Goal: Transaction & Acquisition: Book appointment/travel/reservation

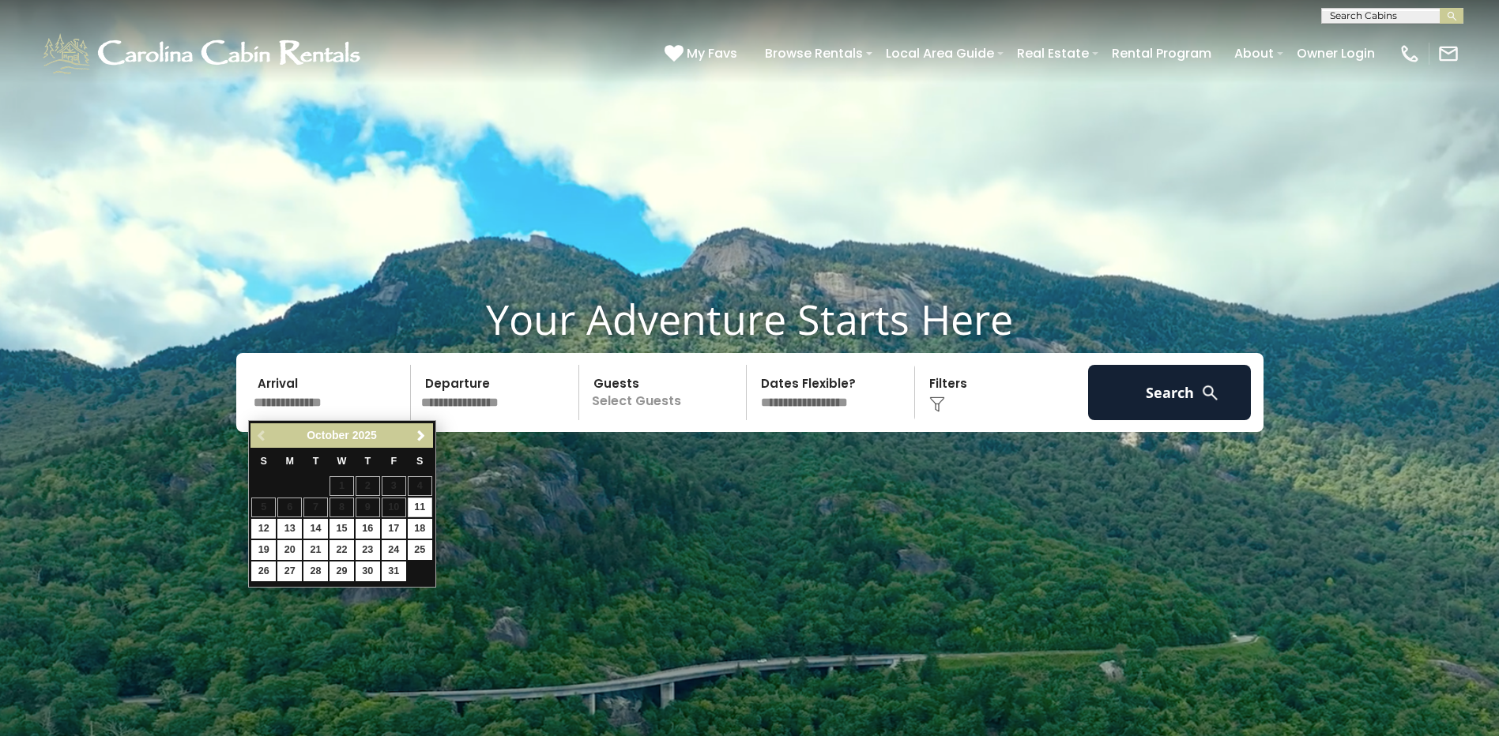
click at [311, 404] on input "text" at bounding box center [330, 392] width 164 height 55
click at [423, 439] on span "Next" at bounding box center [421, 436] width 13 height 13
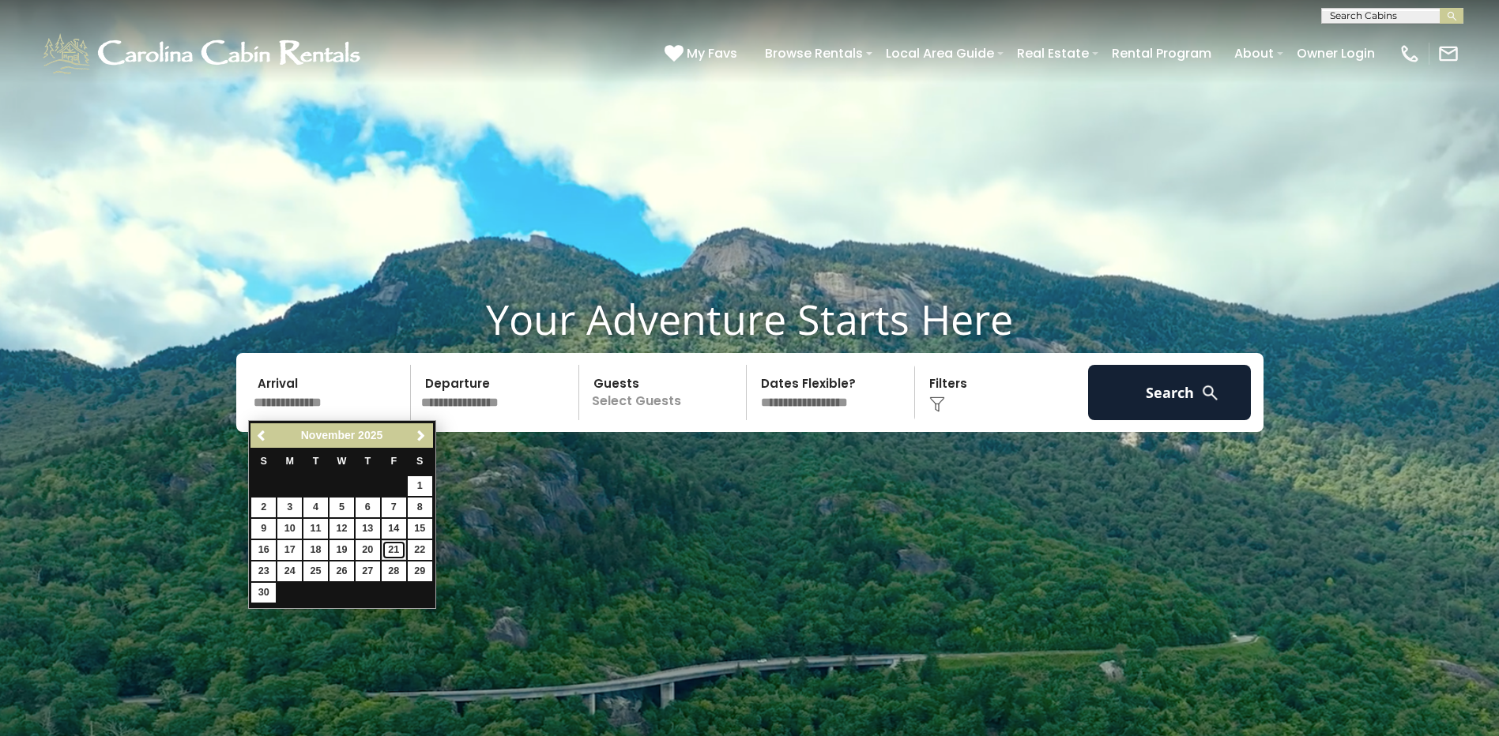
click at [396, 555] on link "21" at bounding box center [394, 550] width 24 height 20
type input "********"
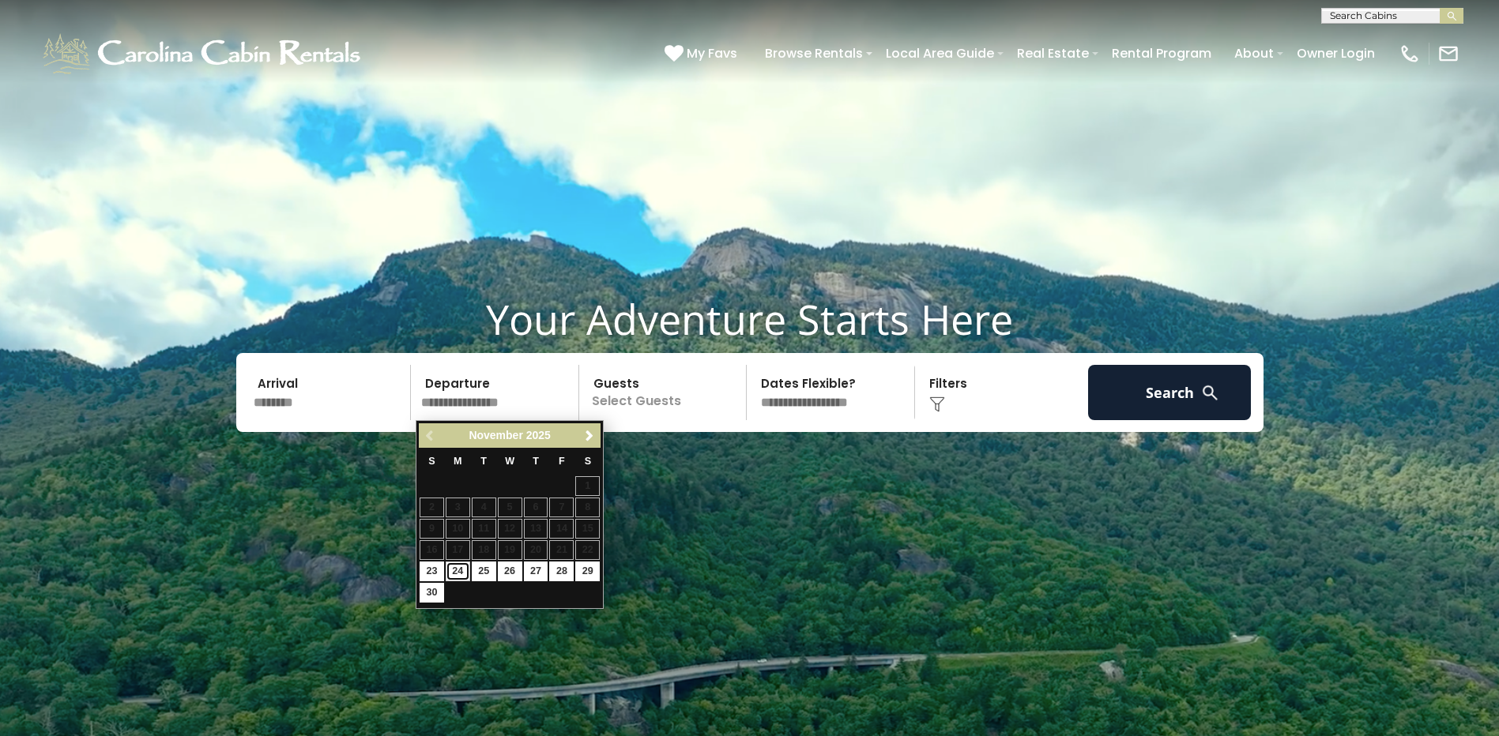
click at [456, 574] on link "24" at bounding box center [458, 572] width 24 height 20
type input "********"
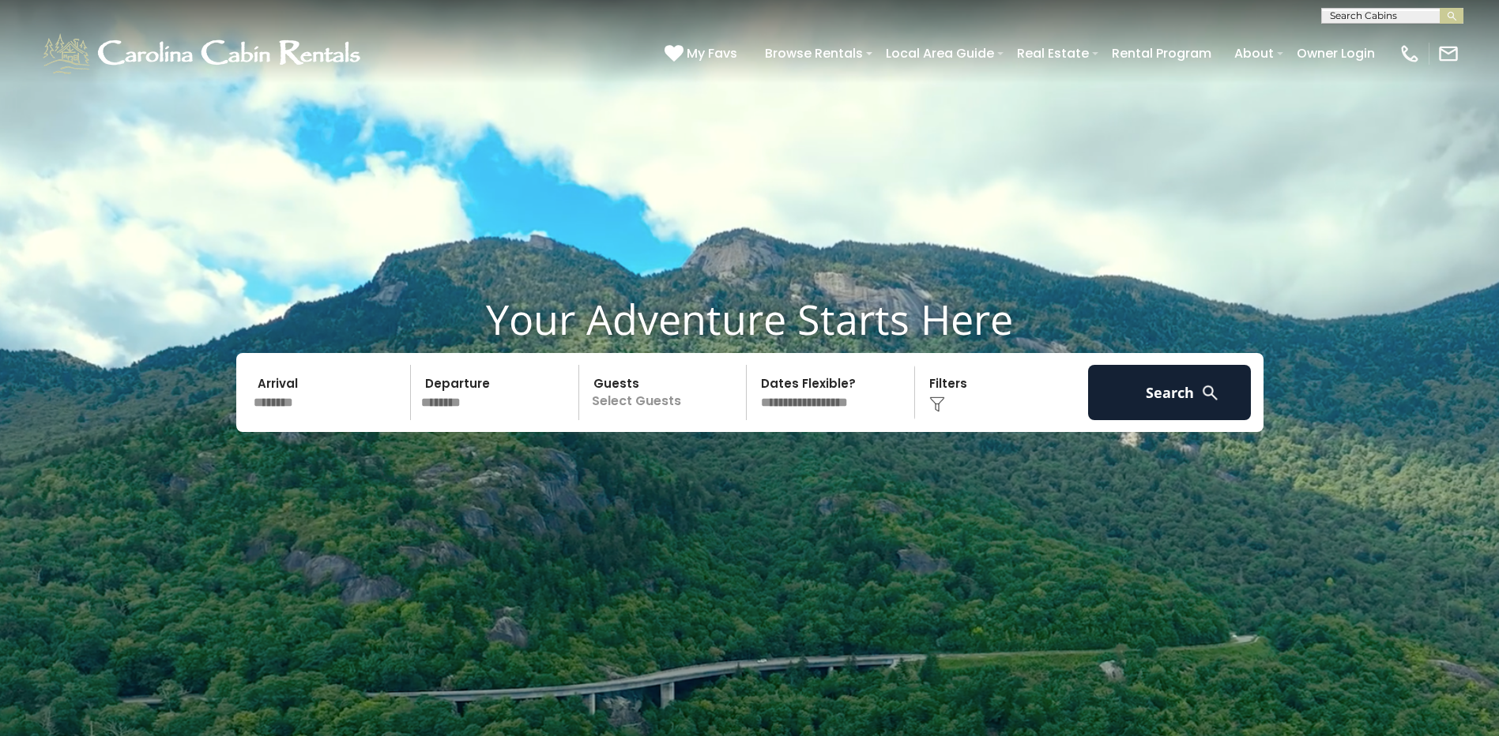
click at [640, 406] on p "Select Guests" at bounding box center [665, 392] width 163 height 55
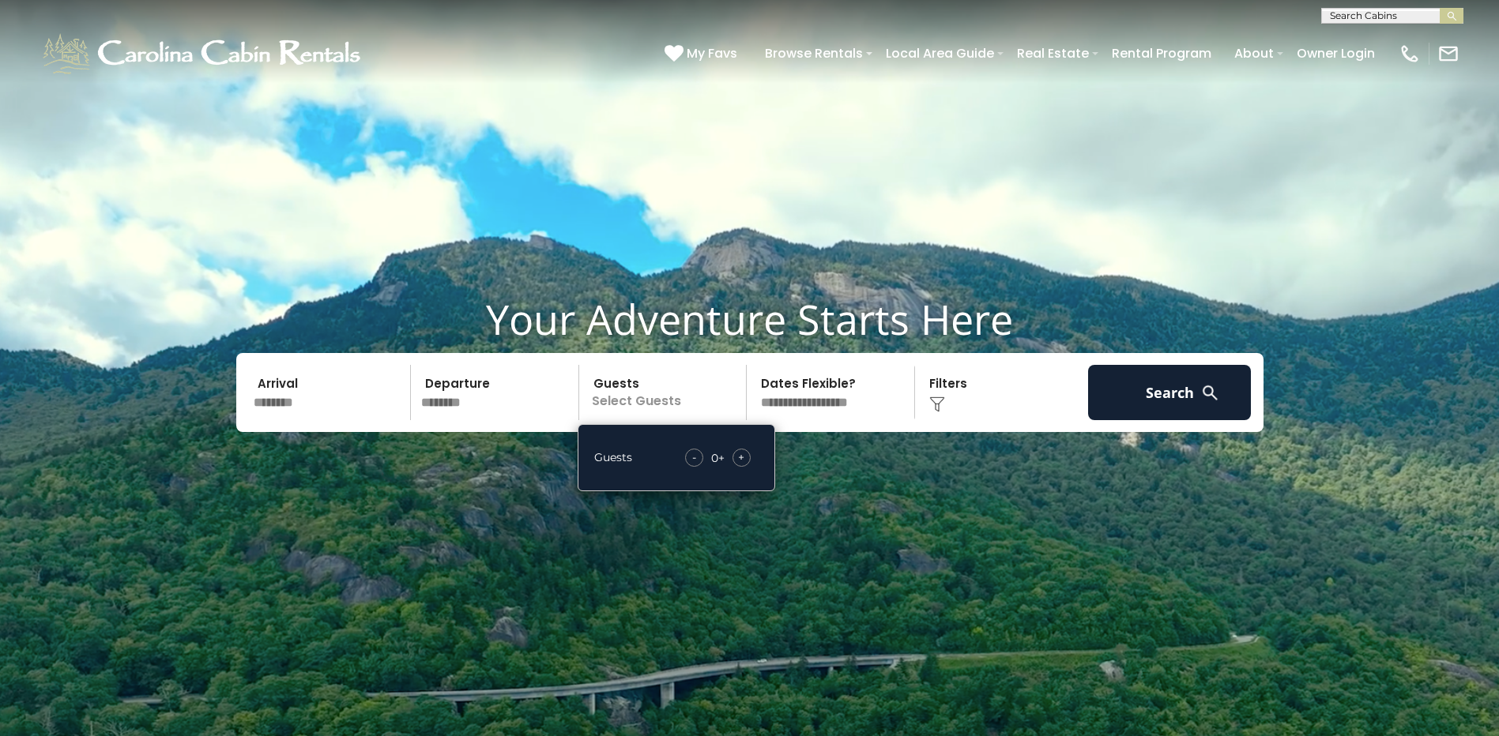
click at [741, 458] on span "+" at bounding box center [741, 458] width 6 height 16
click at [817, 405] on select "**********" at bounding box center [832, 392] width 163 height 55
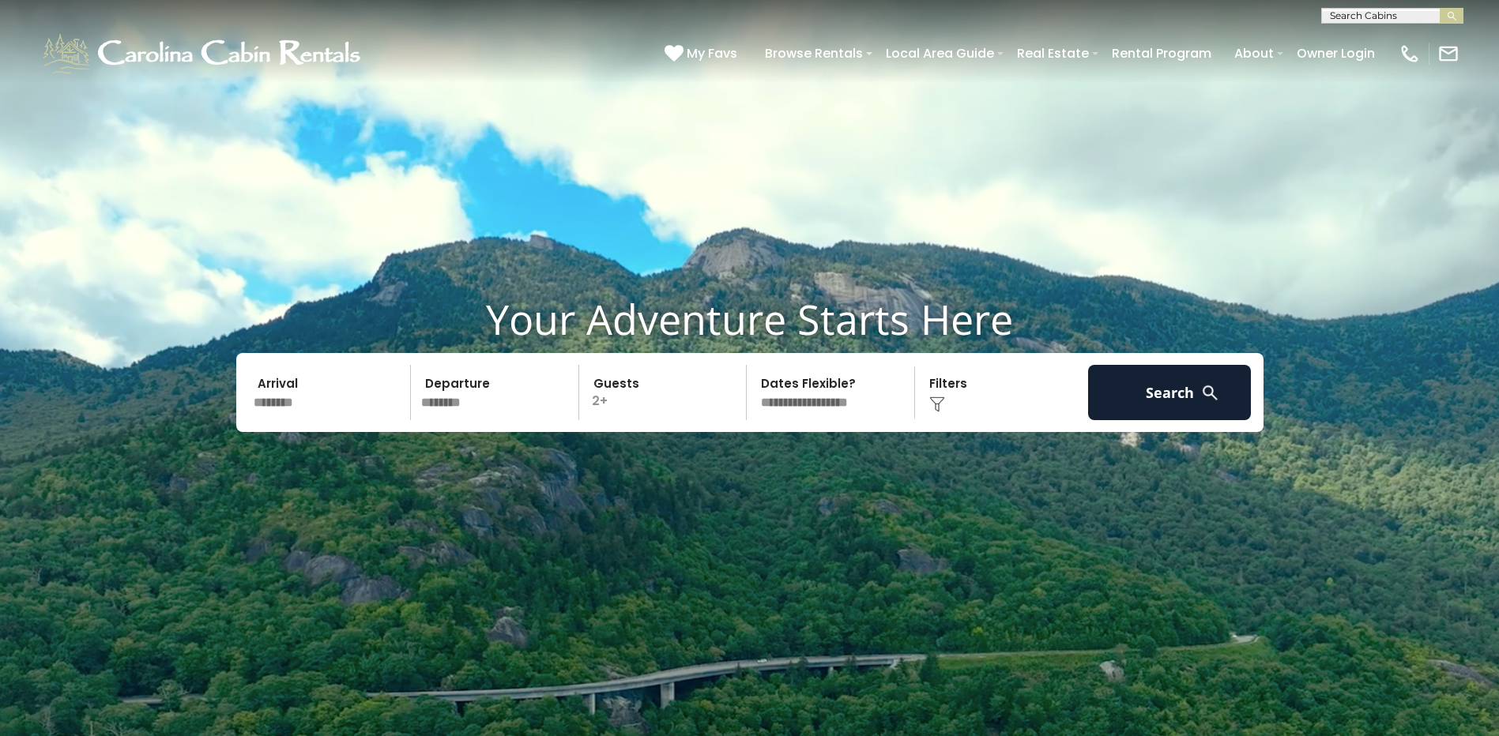
select select "*"
click at [751, 365] on select "**********" at bounding box center [832, 392] width 163 height 55
click at [1157, 403] on button "Search" at bounding box center [1170, 392] width 164 height 55
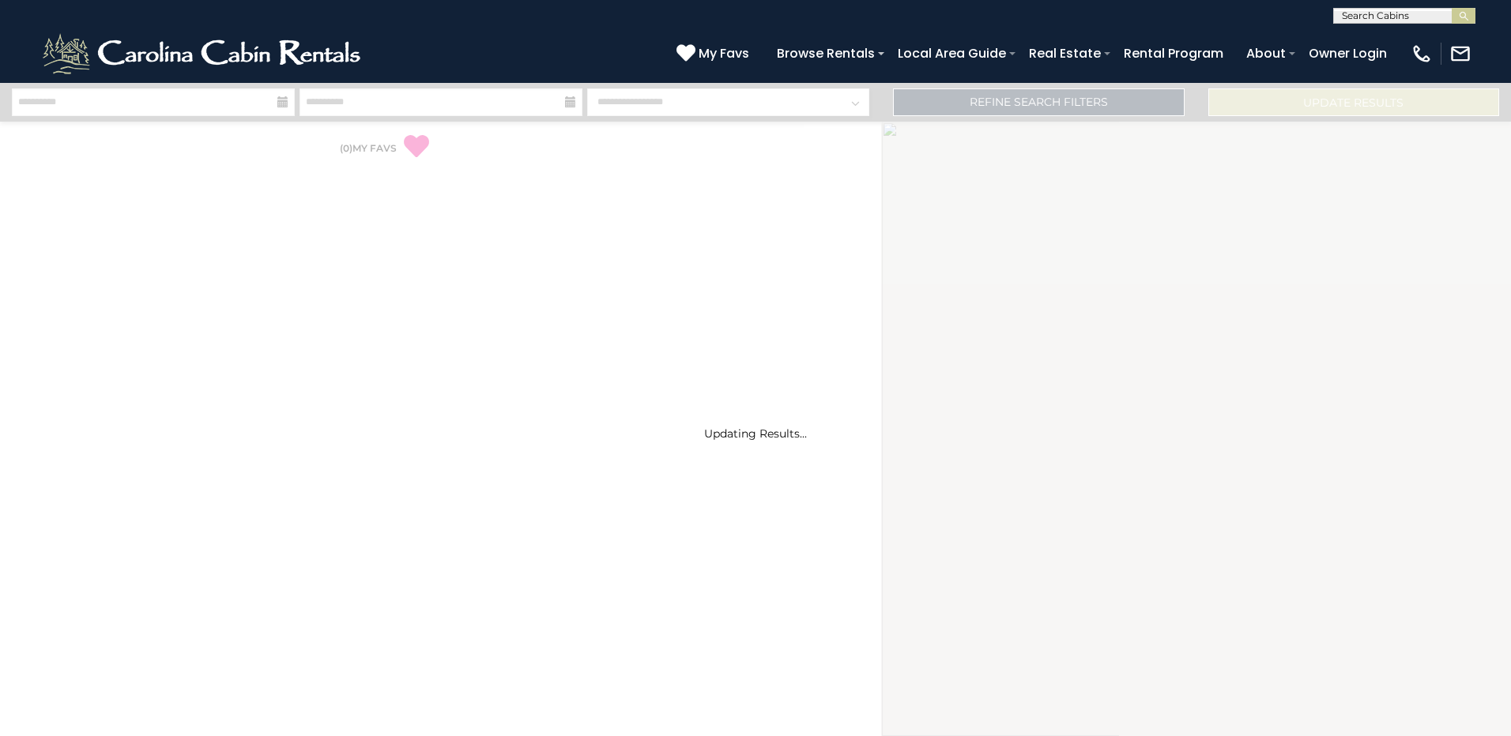
select select "*"
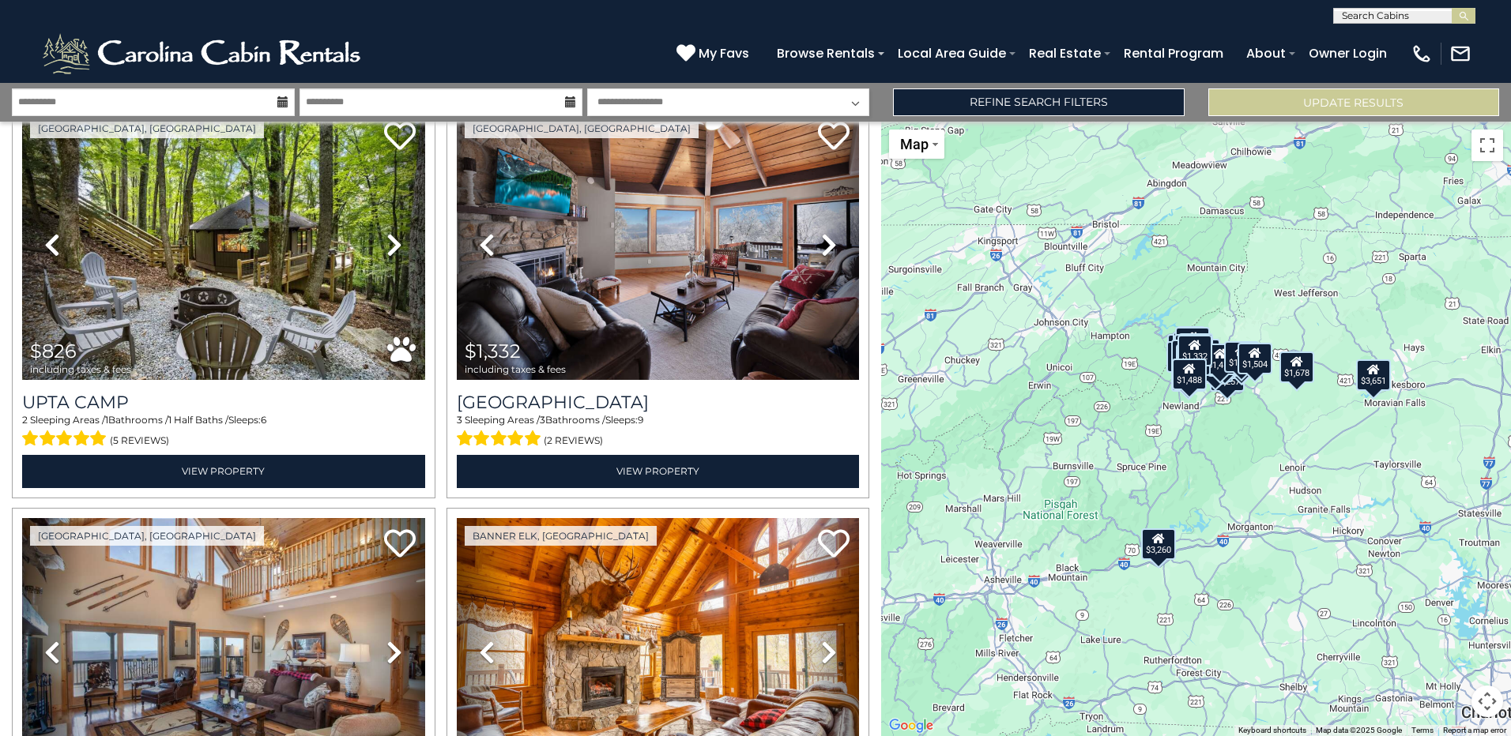
scroll to position [2054, 0]
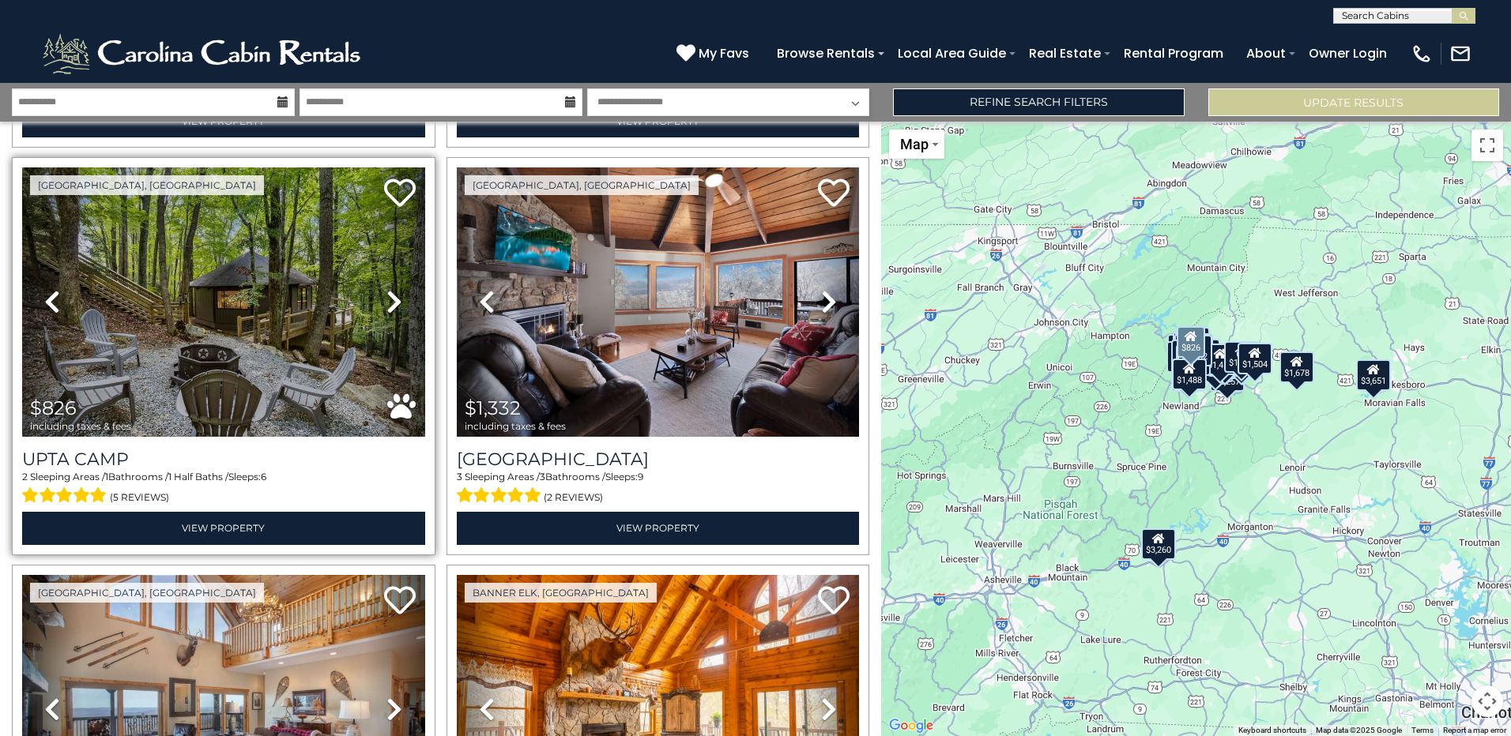
click at [386, 289] on icon at bounding box center [394, 301] width 16 height 25
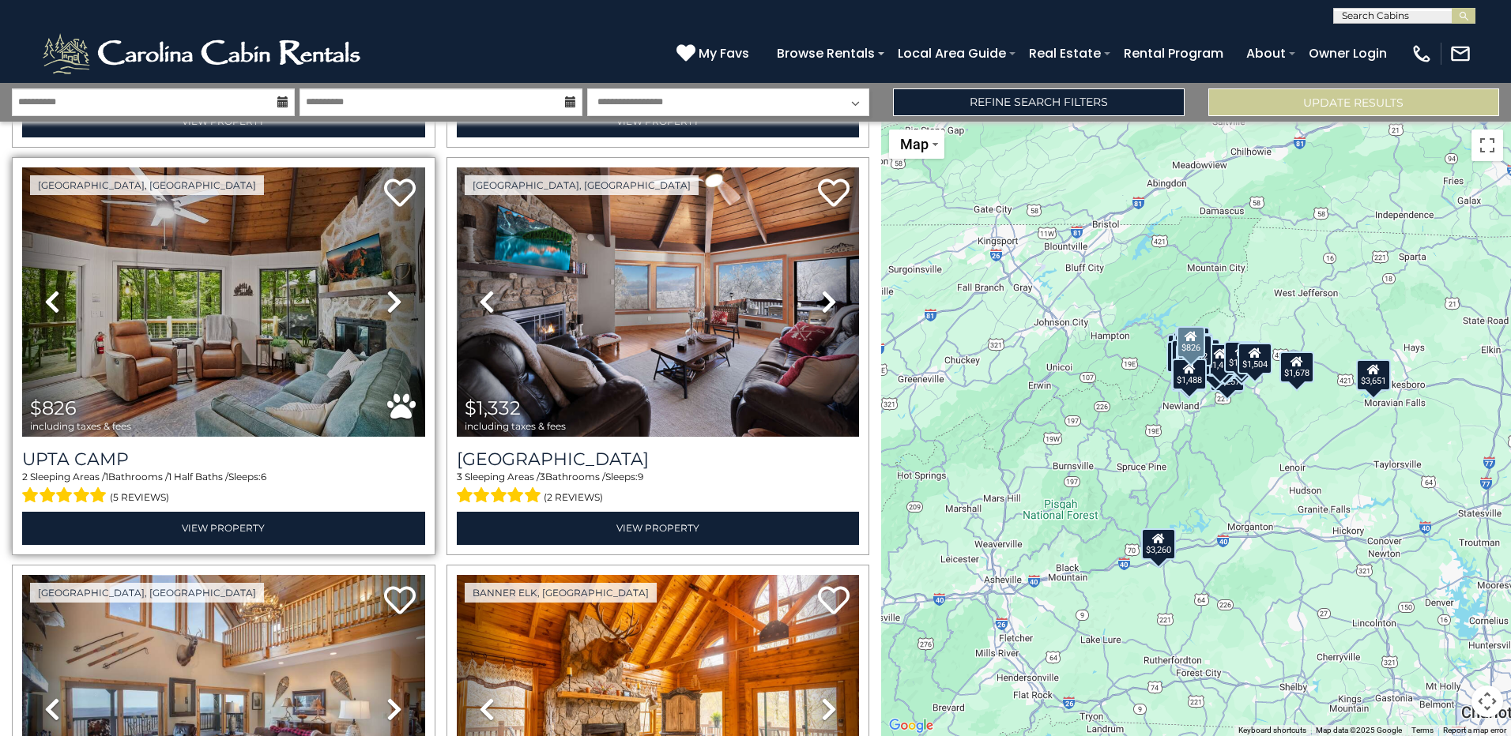
click at [386, 289] on icon at bounding box center [394, 301] width 16 height 25
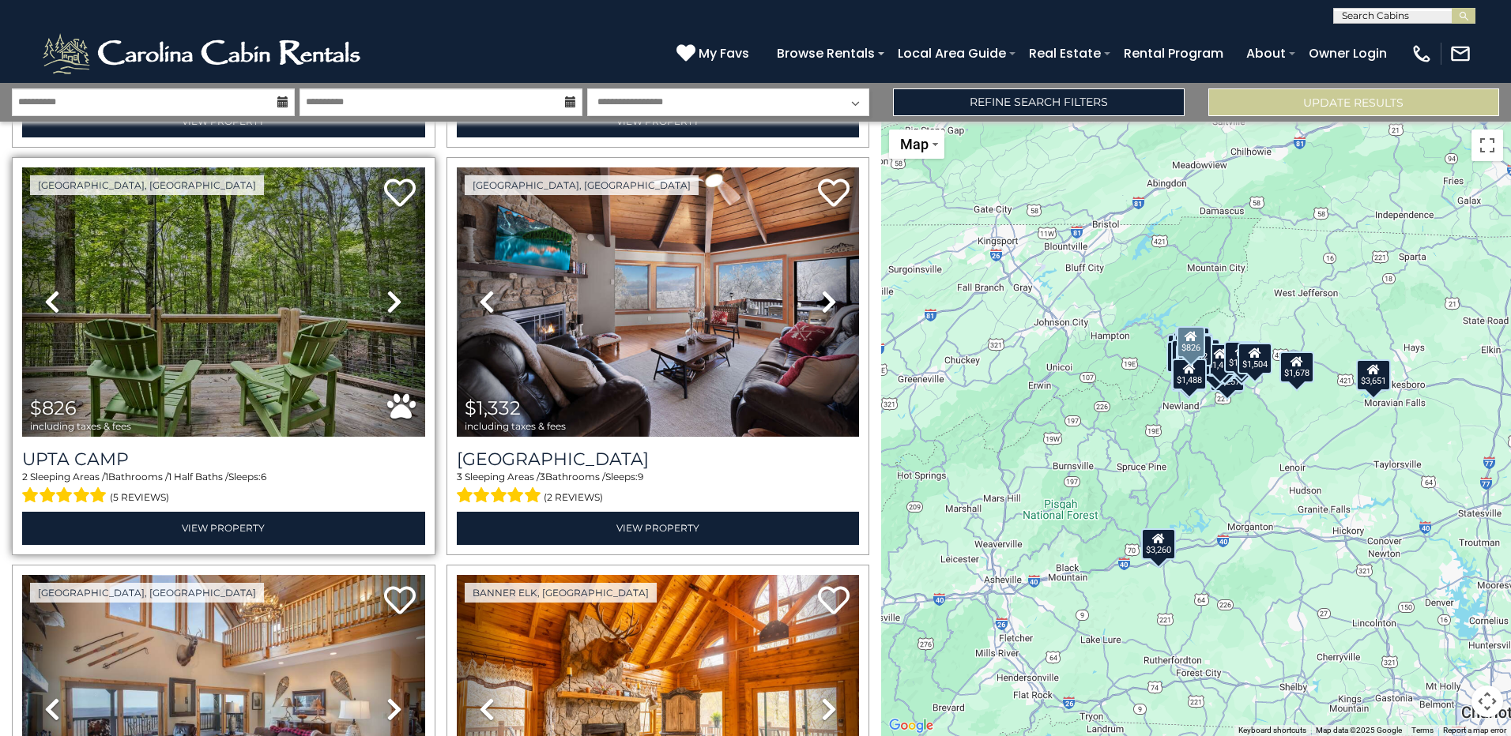
click at [386, 292] on icon at bounding box center [394, 301] width 16 height 25
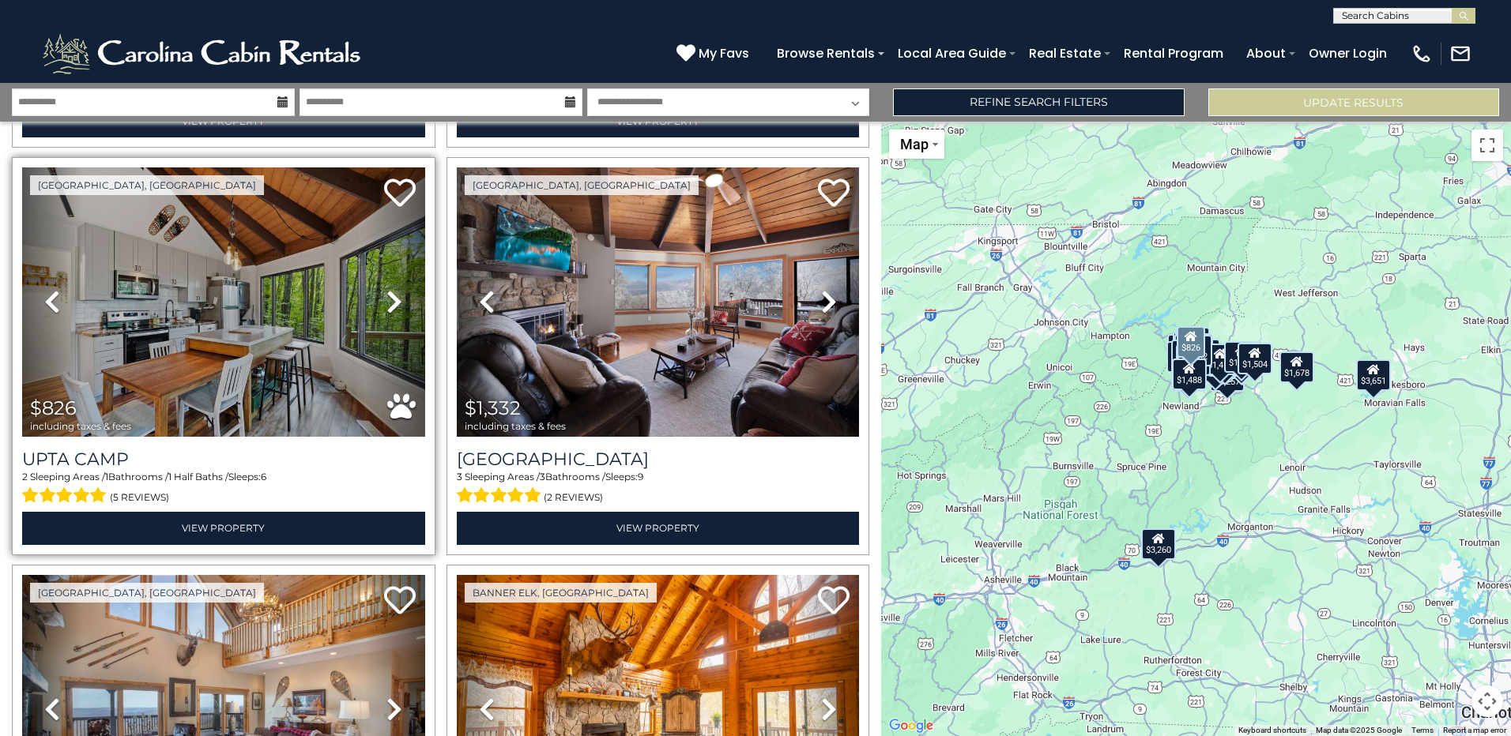
click at [386, 292] on icon at bounding box center [394, 301] width 16 height 25
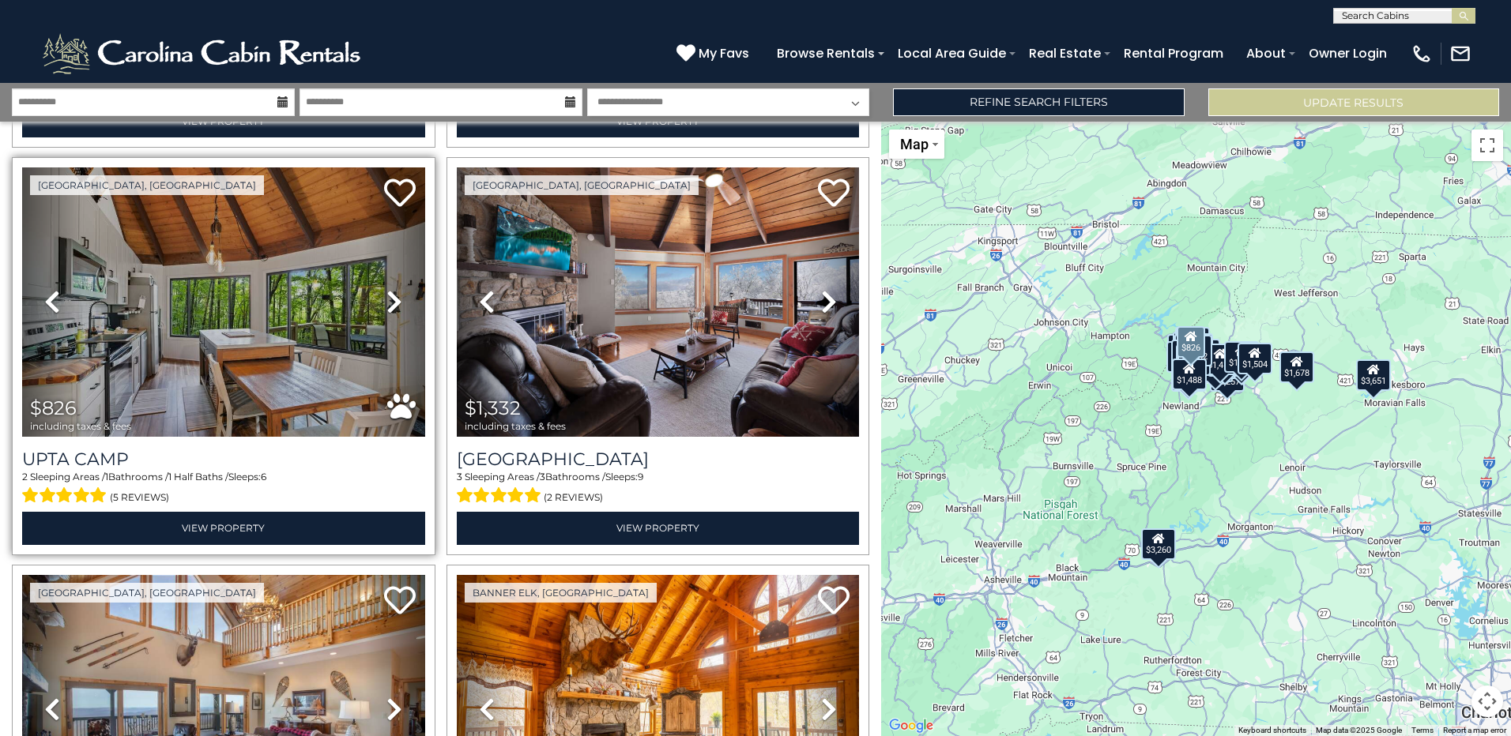
click at [386, 292] on icon at bounding box center [394, 301] width 16 height 25
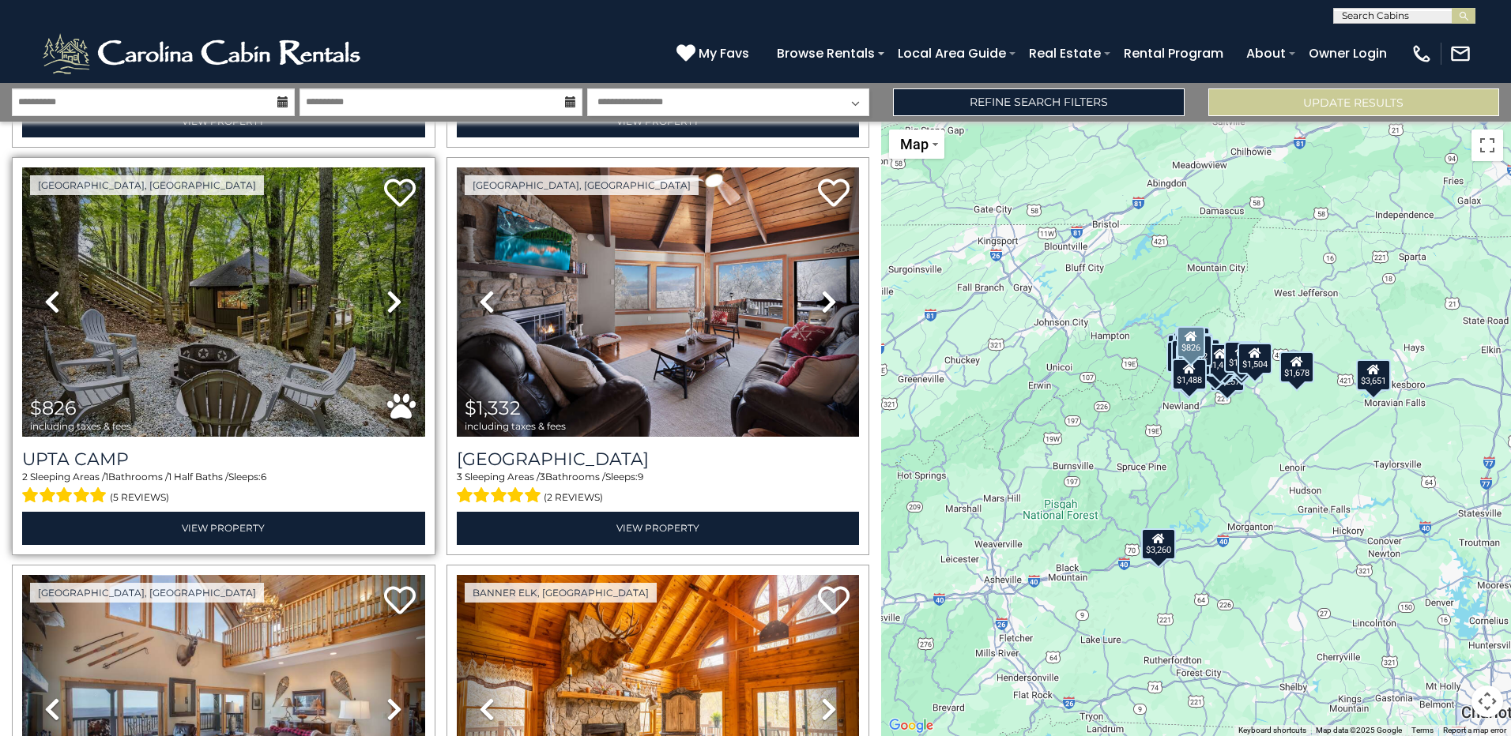
click at [386, 292] on icon at bounding box center [394, 301] width 16 height 25
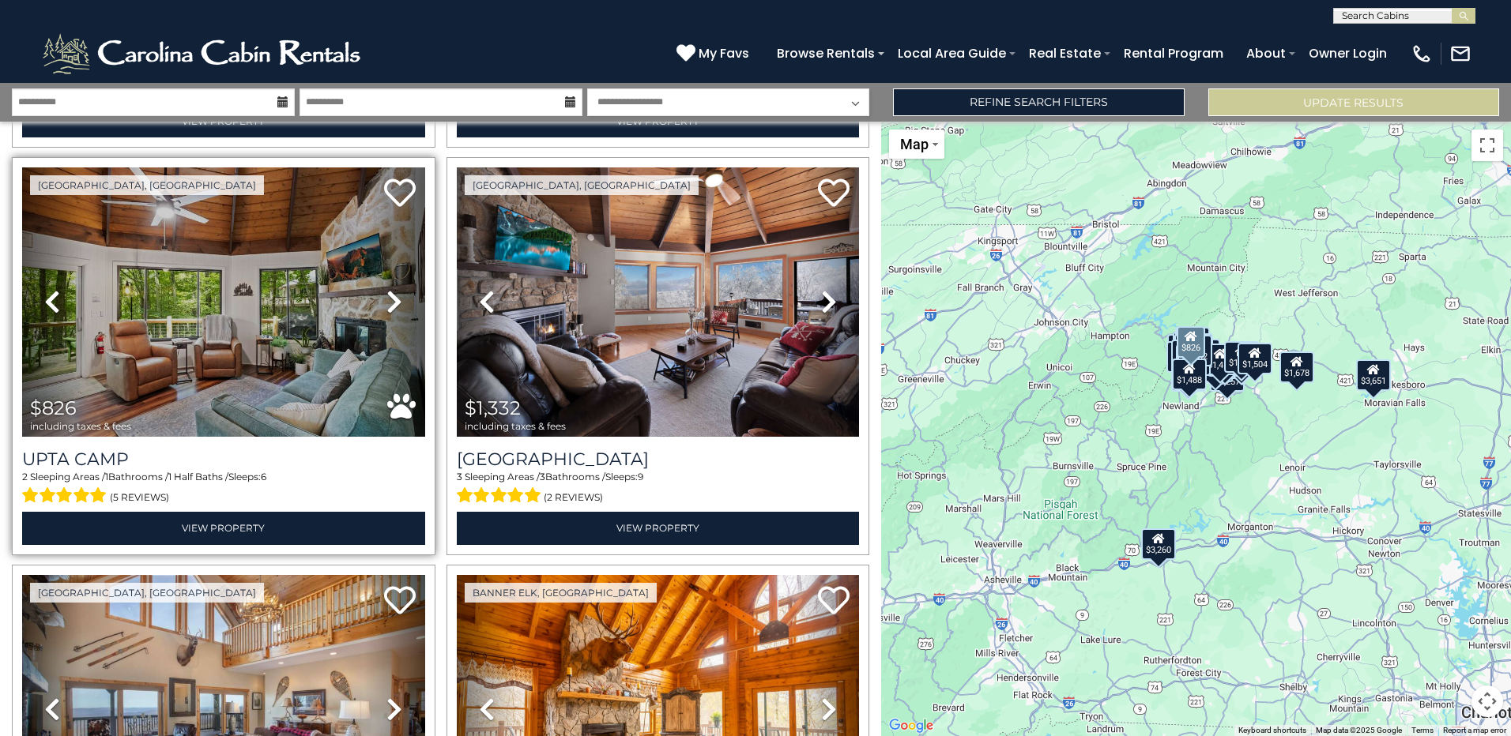
click at [386, 292] on icon at bounding box center [394, 301] width 16 height 25
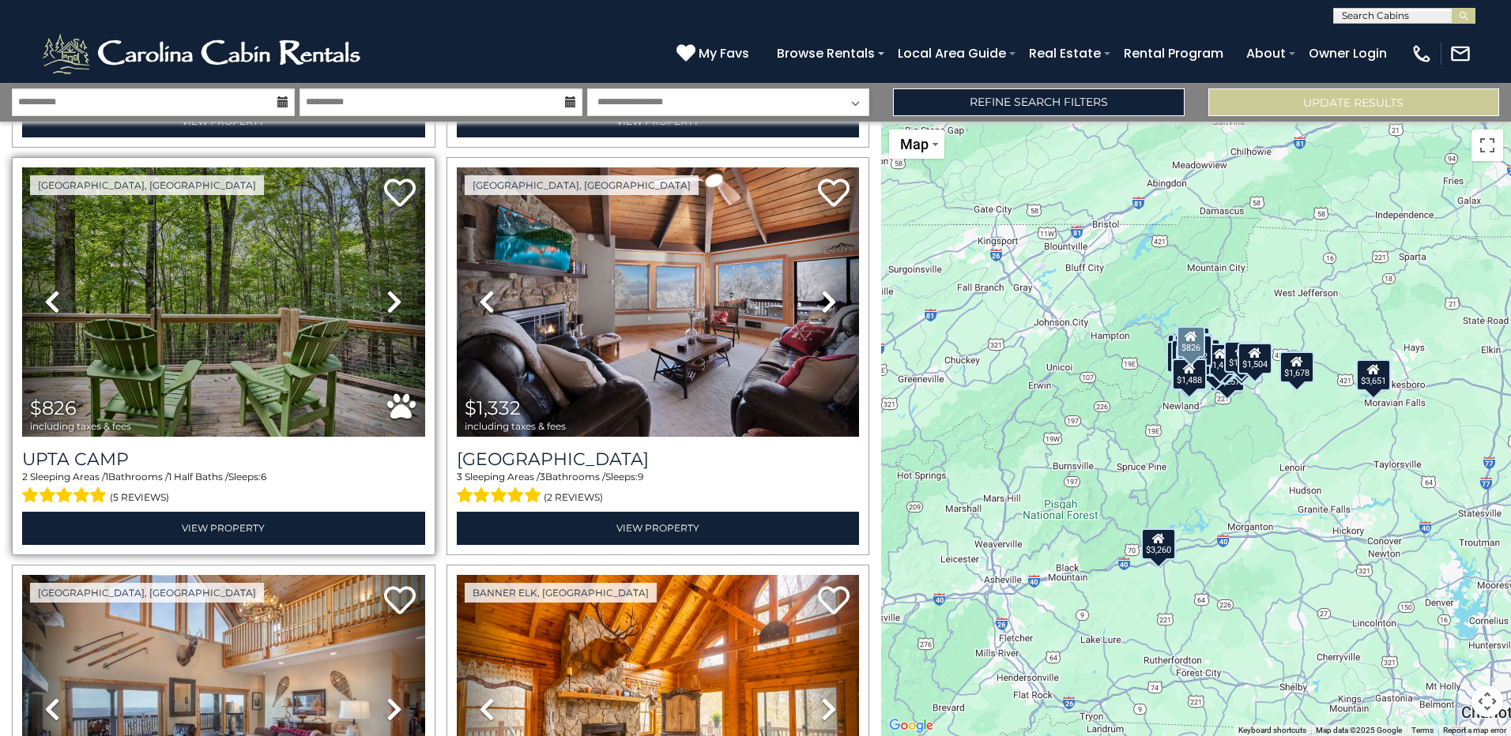
click at [386, 292] on icon at bounding box center [394, 301] width 16 height 25
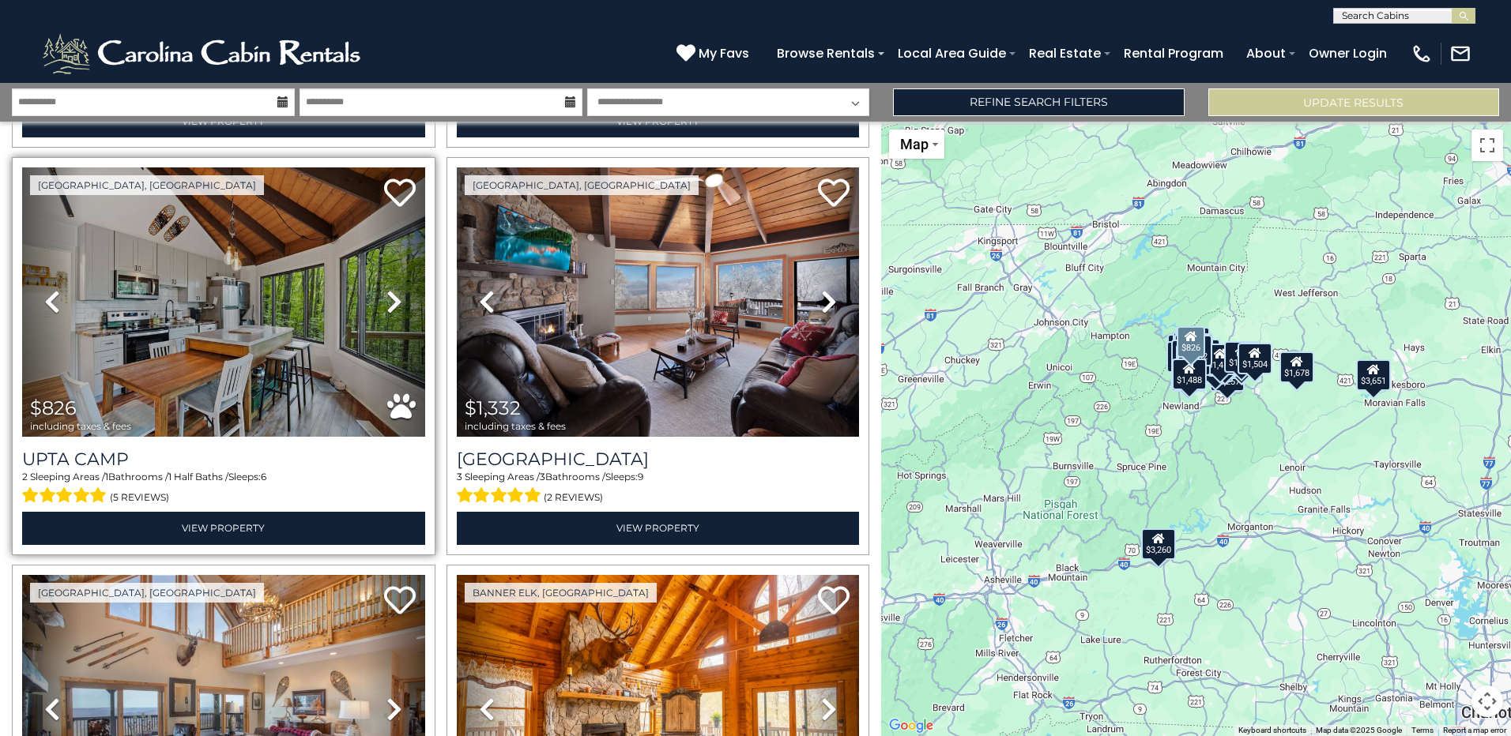
click at [386, 294] on icon at bounding box center [394, 301] width 16 height 25
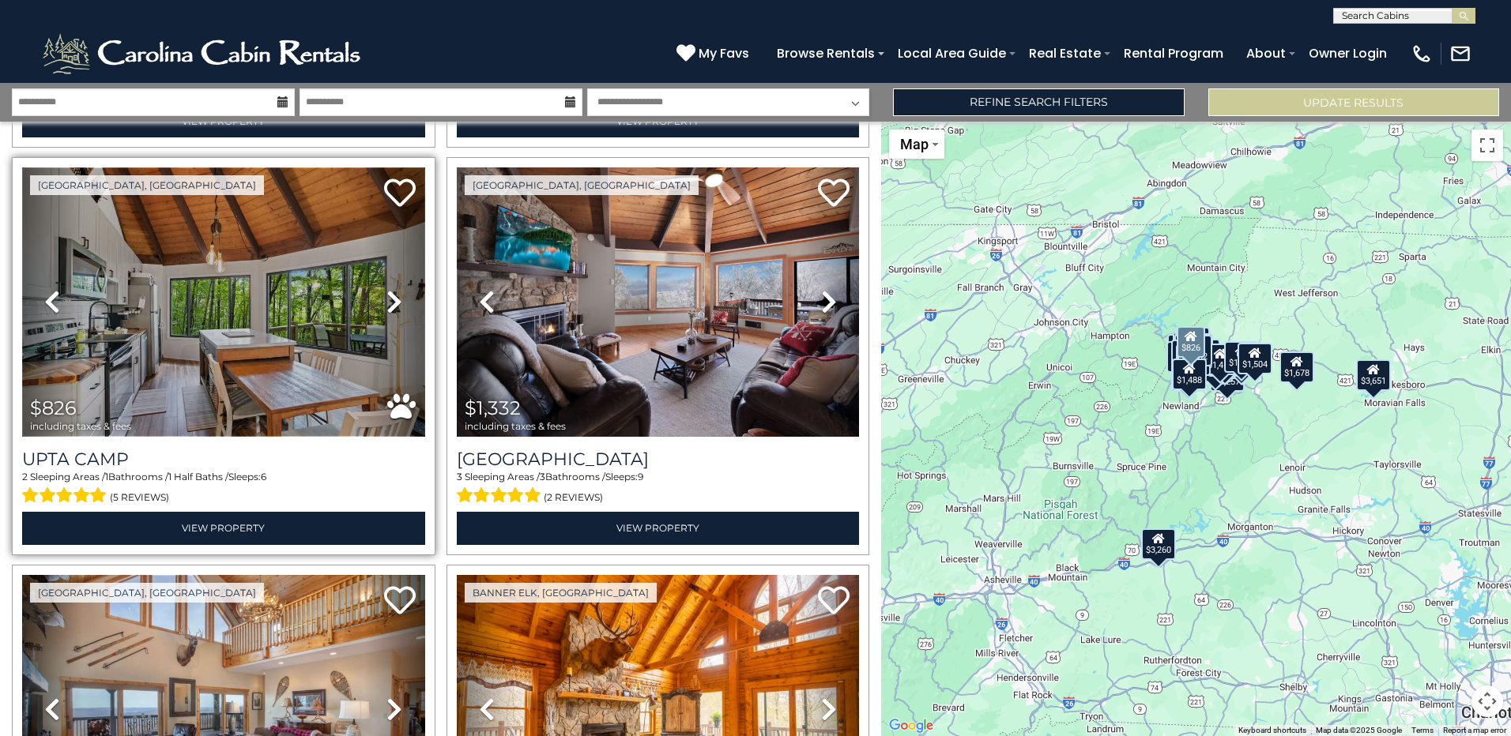
click at [266, 379] on img at bounding box center [223, 302] width 403 height 269
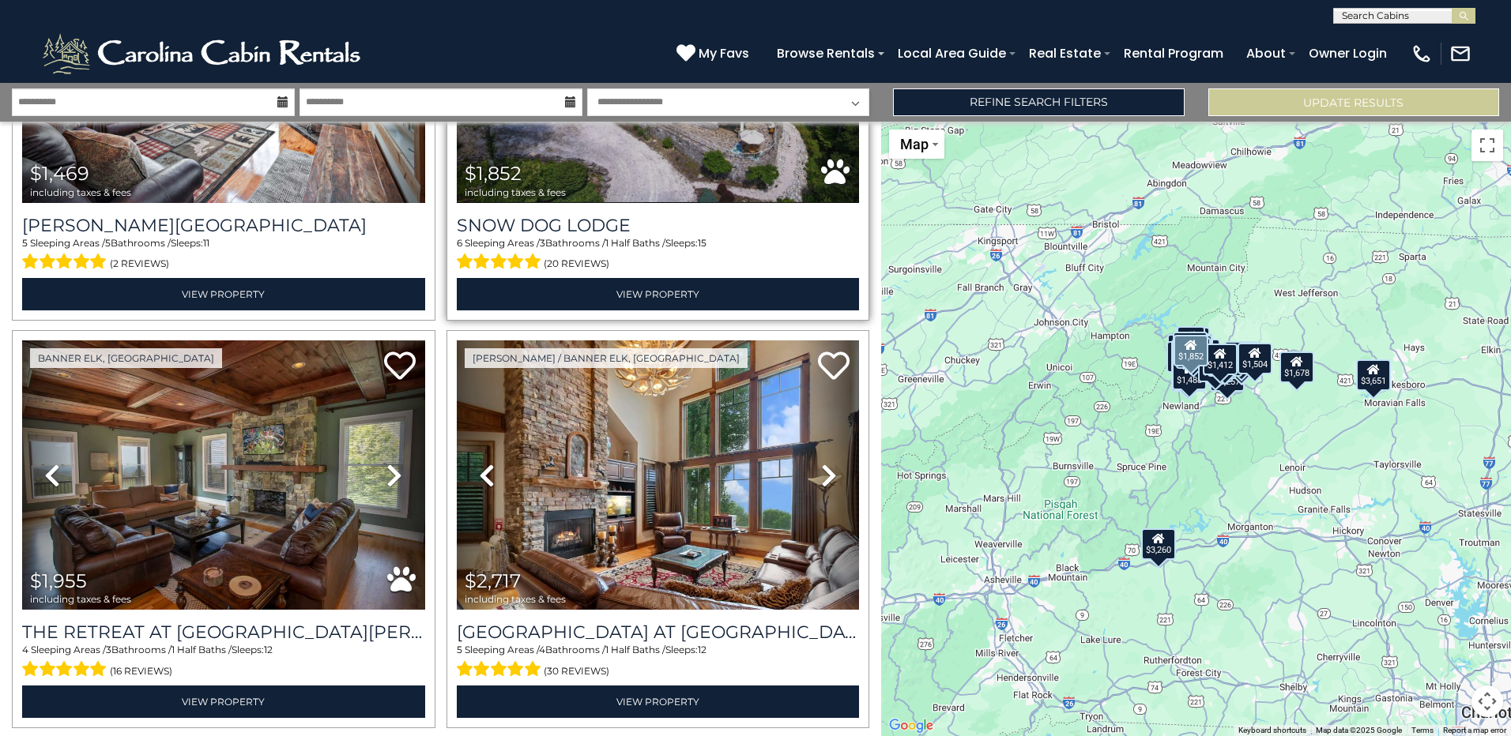
scroll to position [4649, 0]
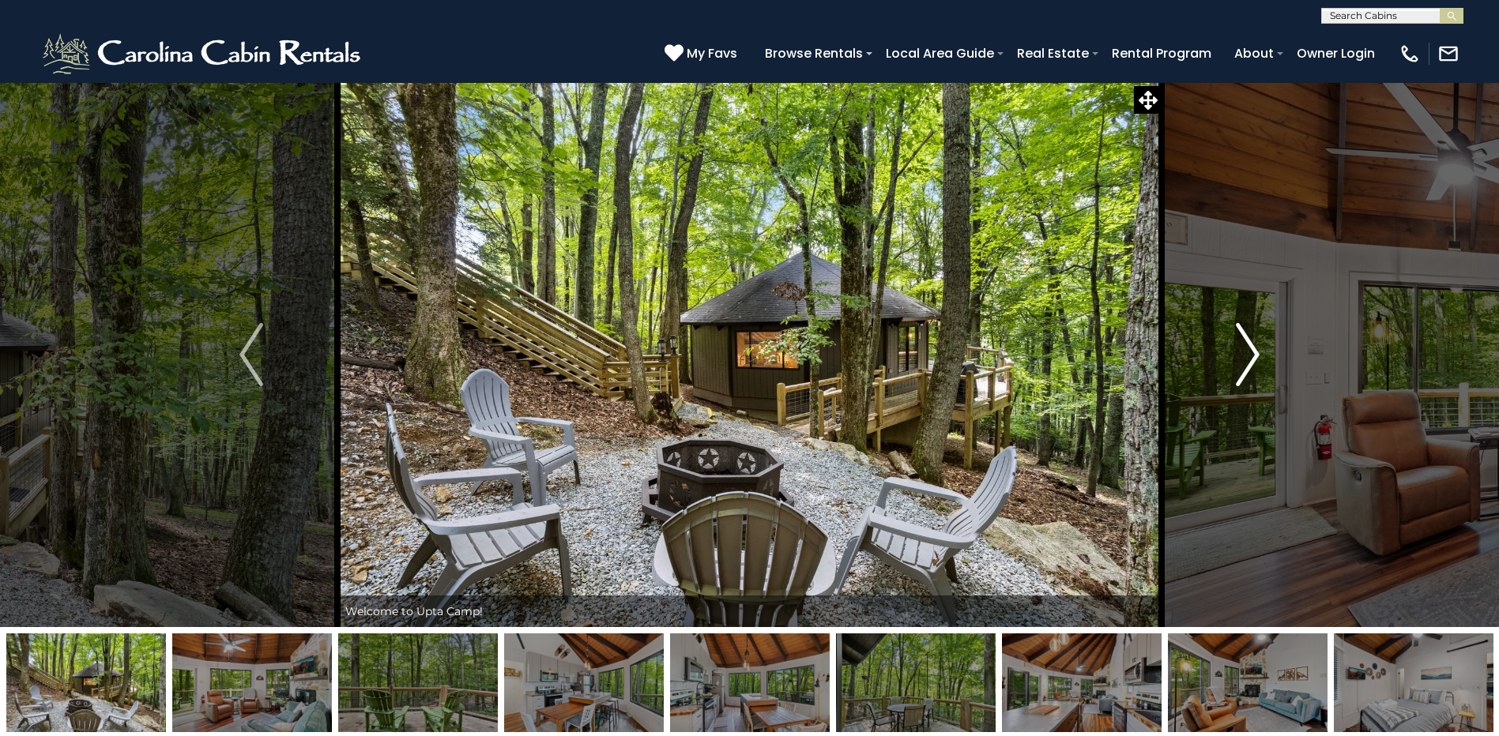
click at [1249, 353] on img "Next" at bounding box center [1248, 354] width 24 height 63
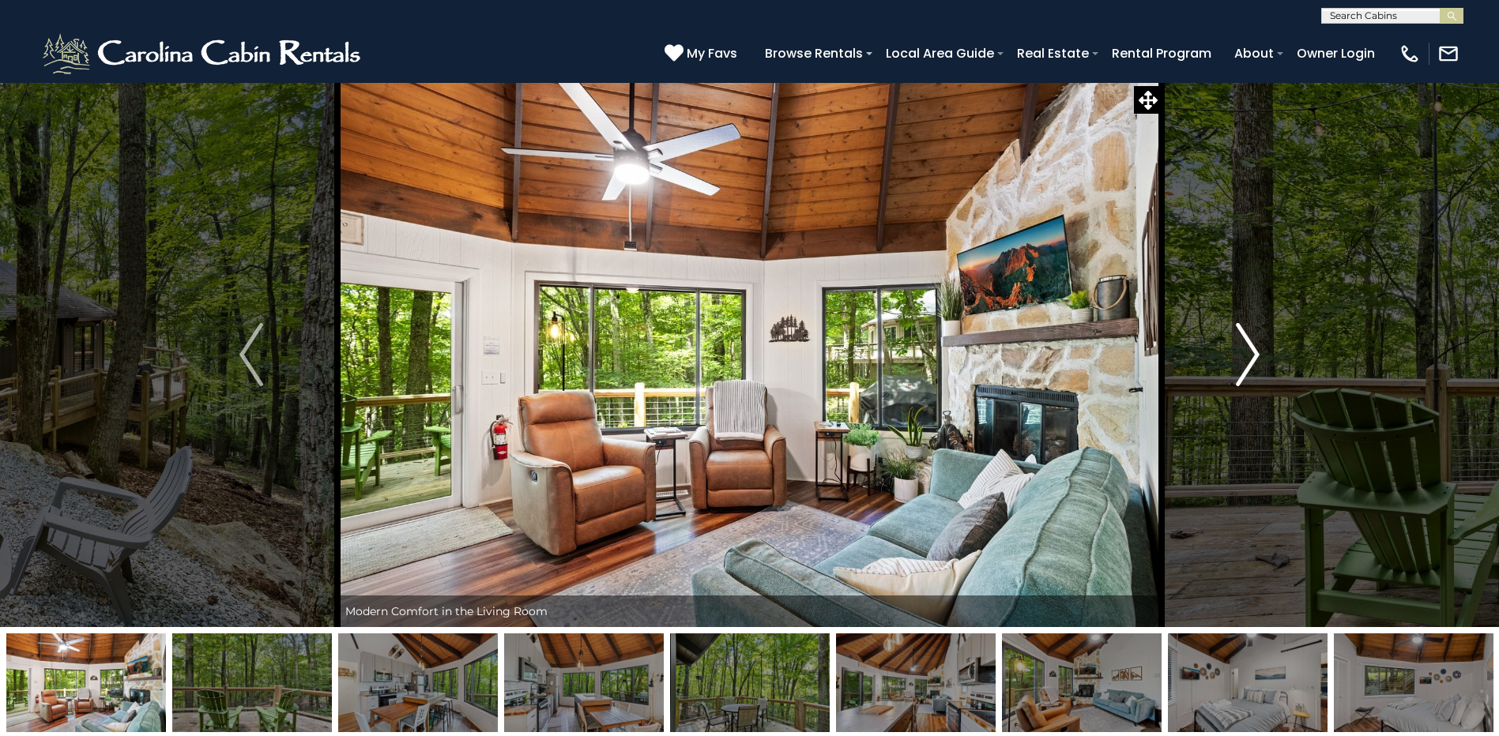
click at [1249, 353] on img "Next" at bounding box center [1248, 354] width 24 height 63
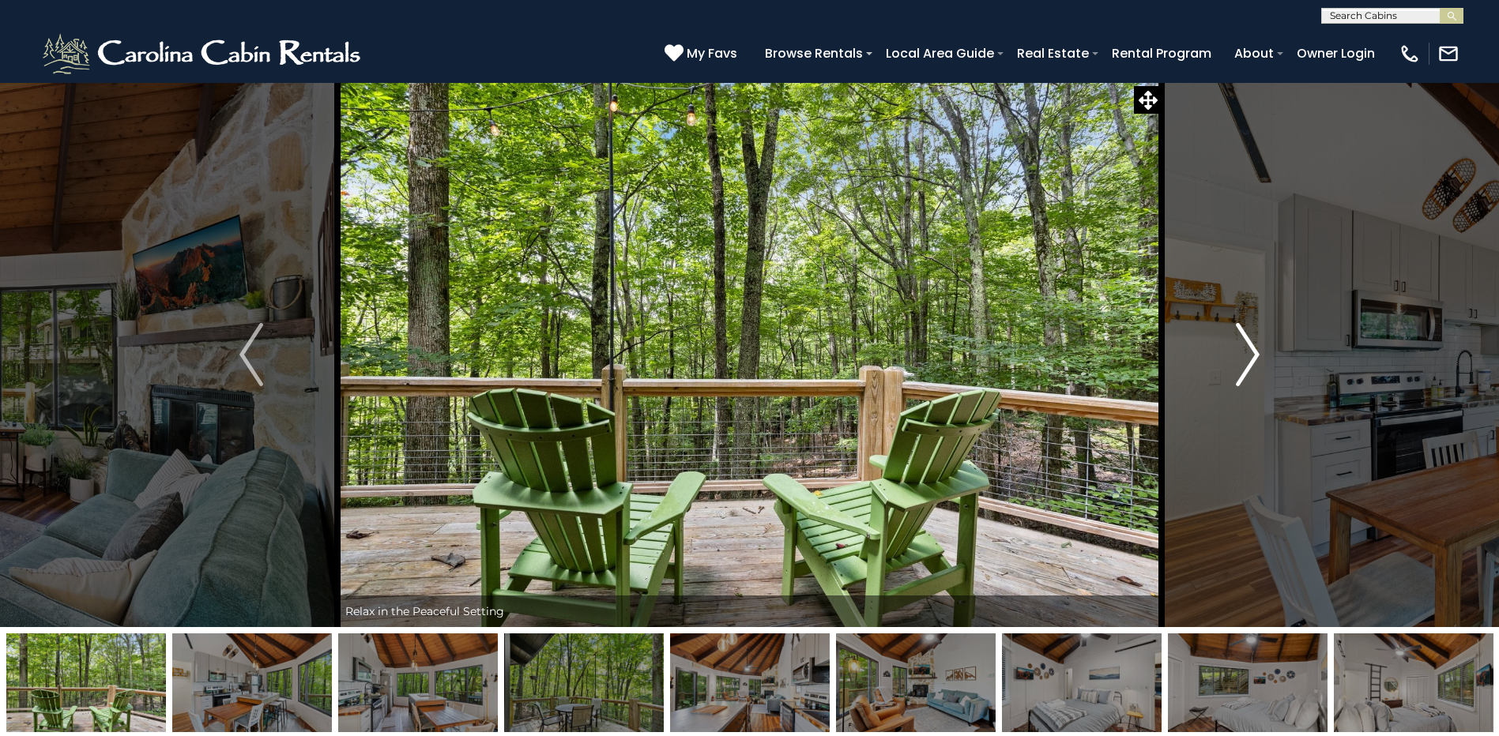
click at [1249, 353] on img "Next" at bounding box center [1248, 354] width 24 height 63
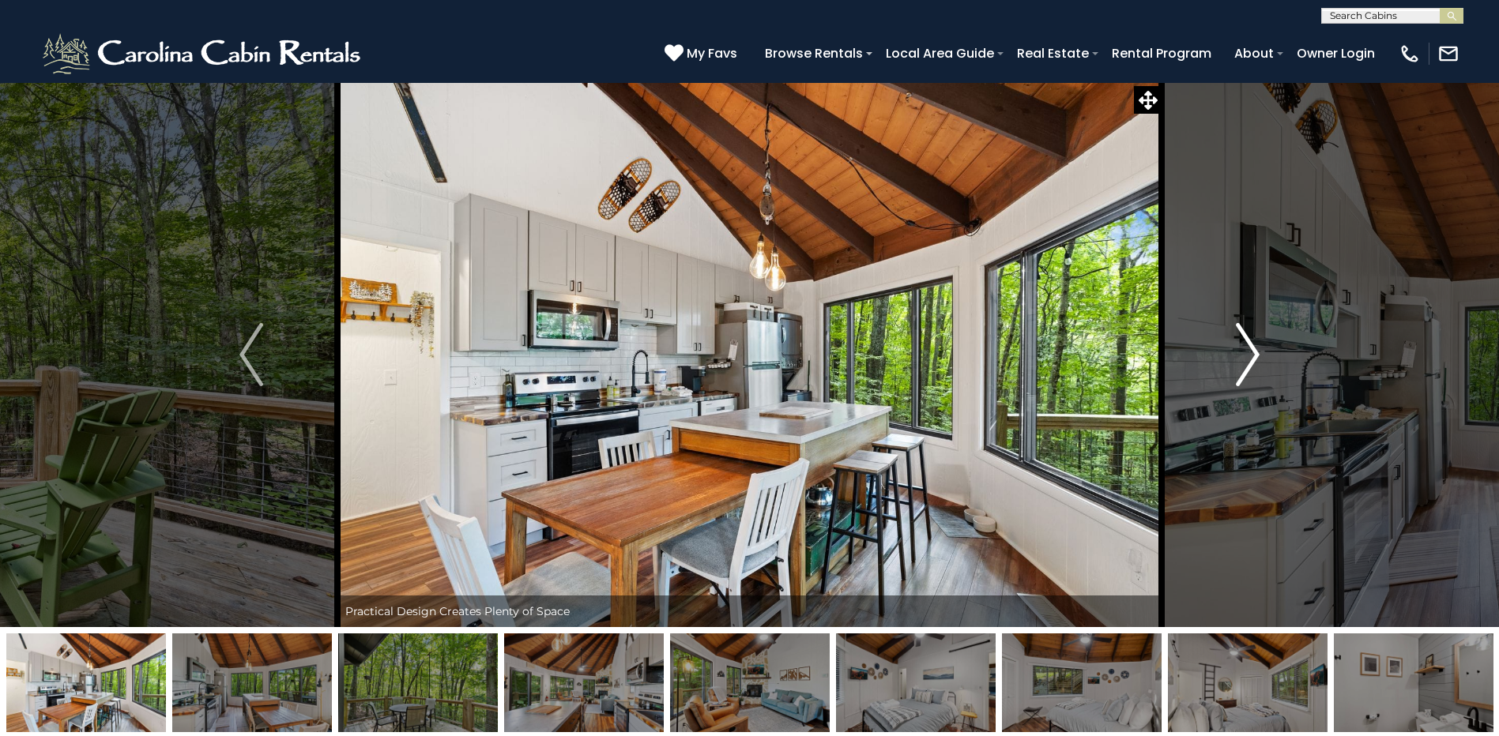
click at [1249, 353] on img "Next" at bounding box center [1248, 354] width 24 height 63
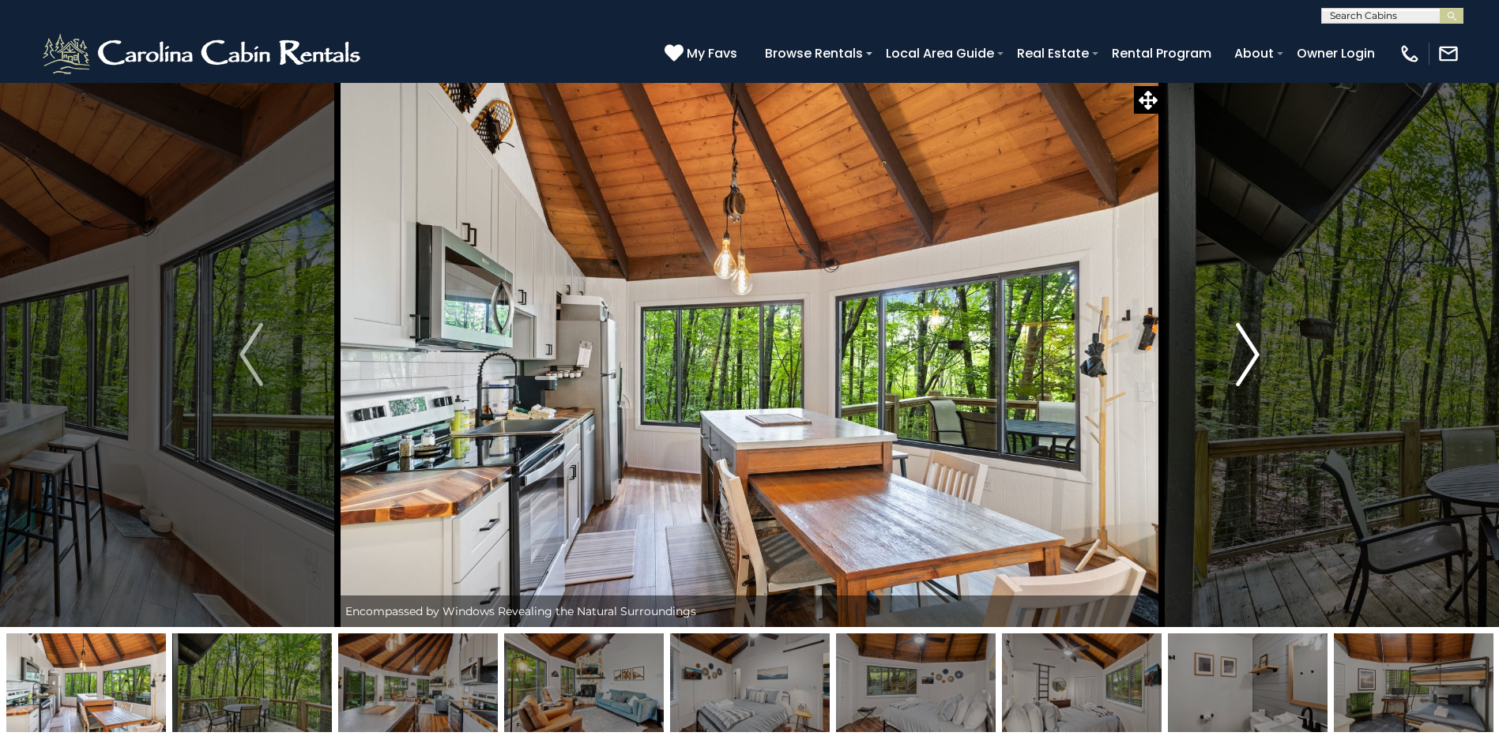
click at [1249, 353] on img "Next" at bounding box center [1248, 354] width 24 height 63
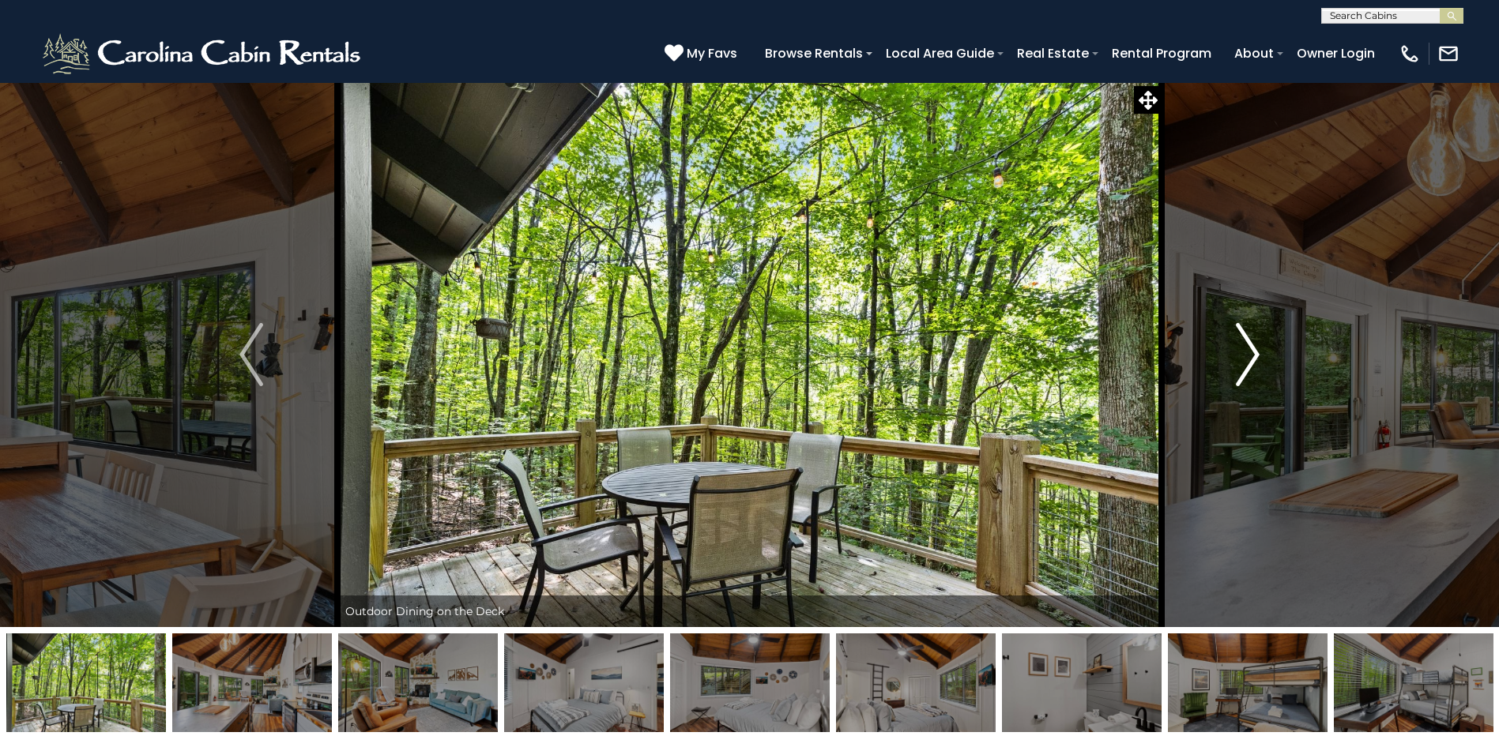
click at [1249, 353] on img "Next" at bounding box center [1248, 354] width 24 height 63
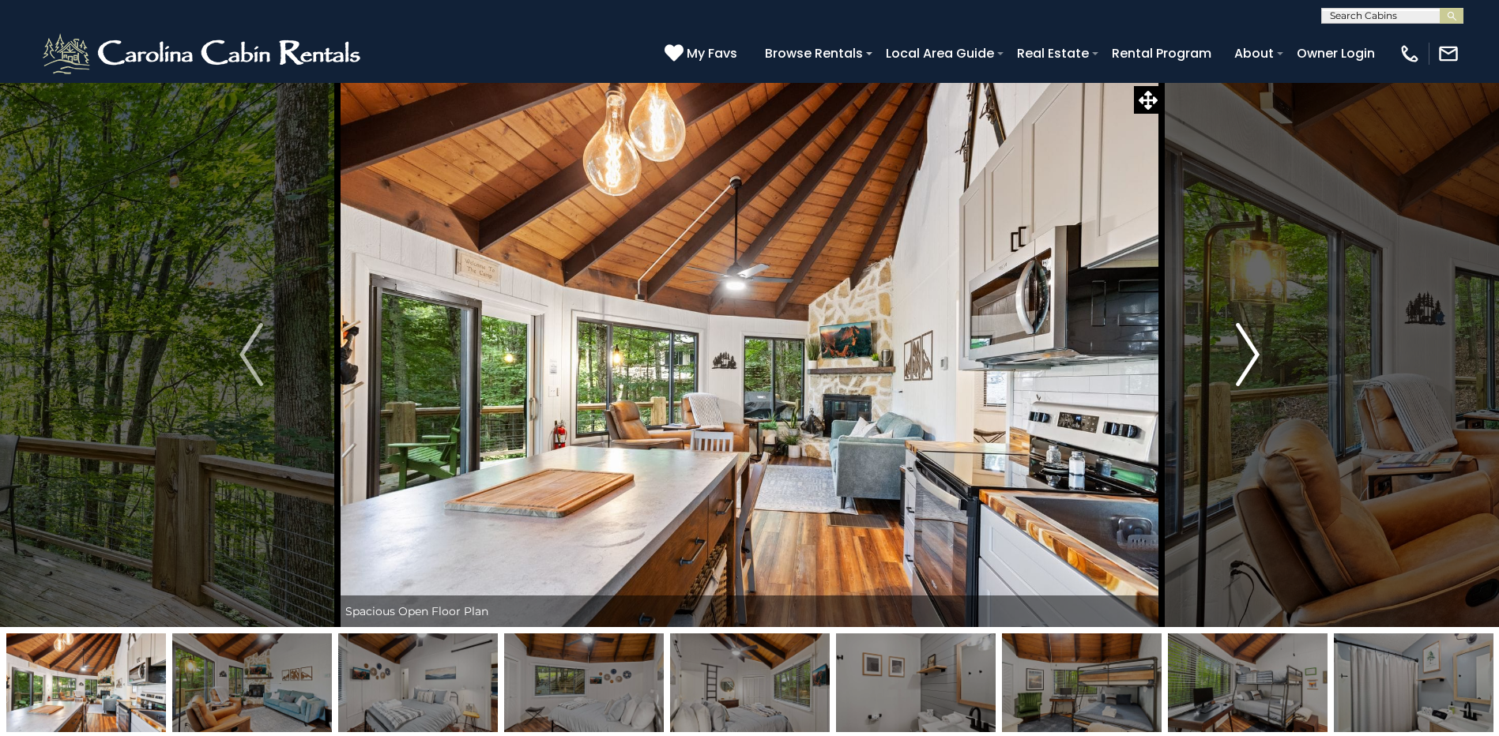
click at [1249, 353] on img "Next" at bounding box center [1248, 354] width 24 height 63
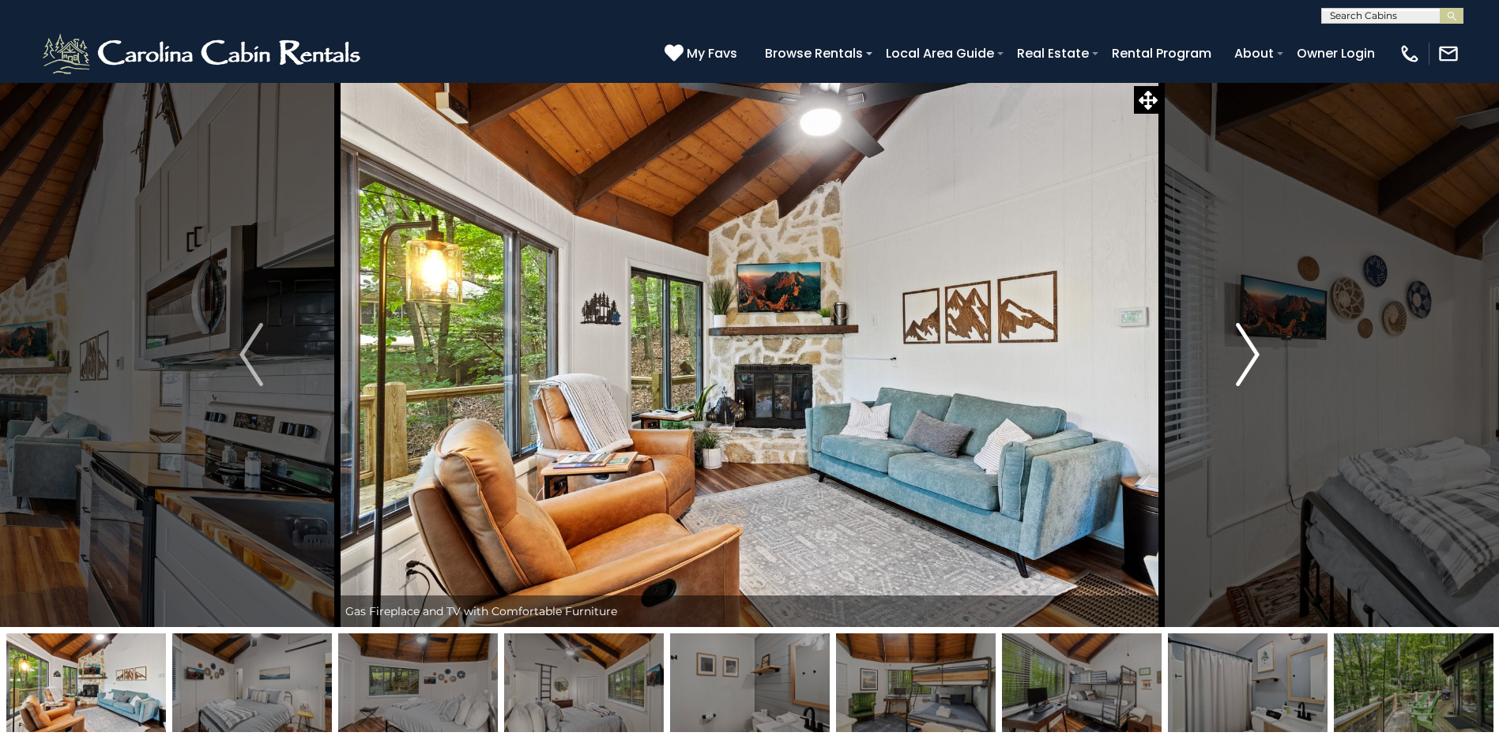
click at [1249, 353] on img "Next" at bounding box center [1248, 354] width 24 height 63
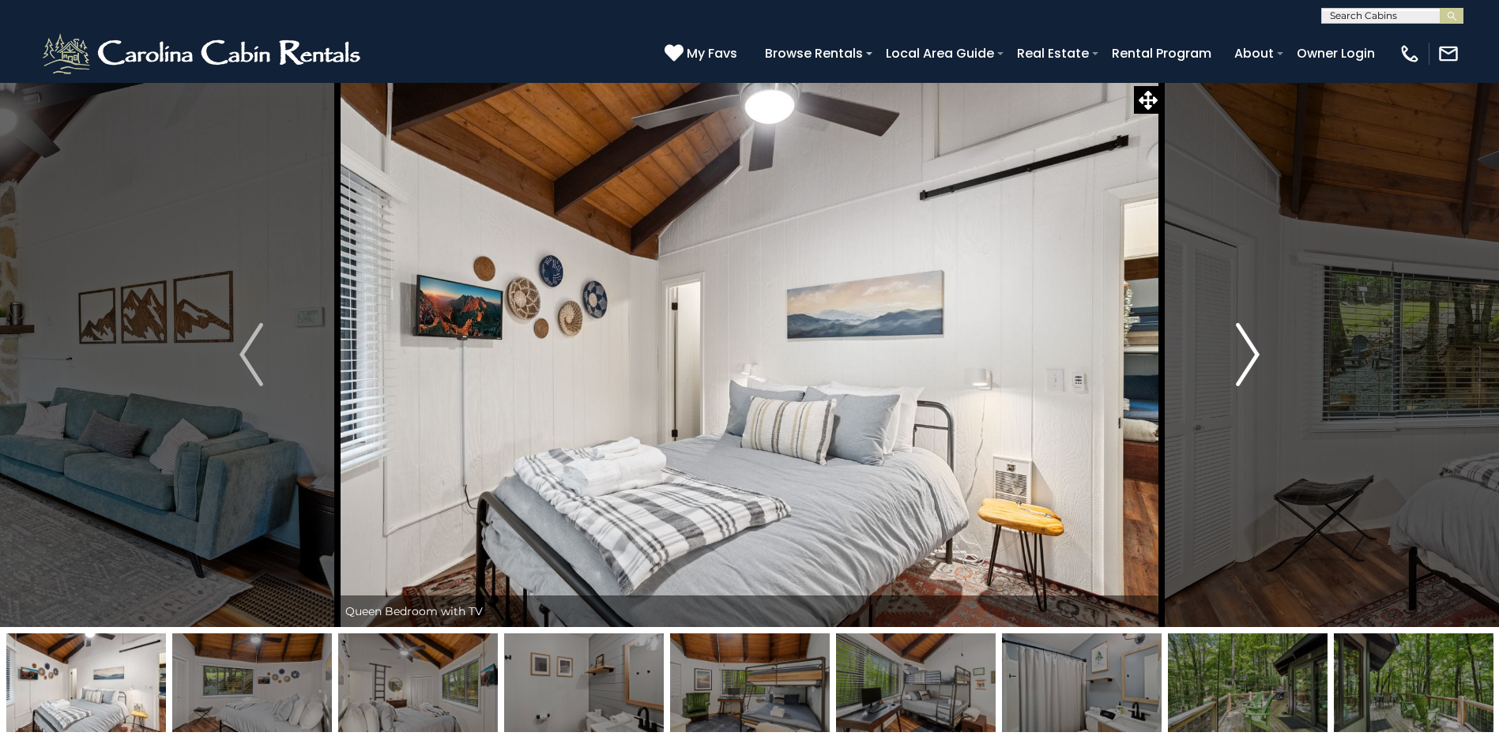
click at [1249, 353] on img "Next" at bounding box center [1248, 354] width 24 height 63
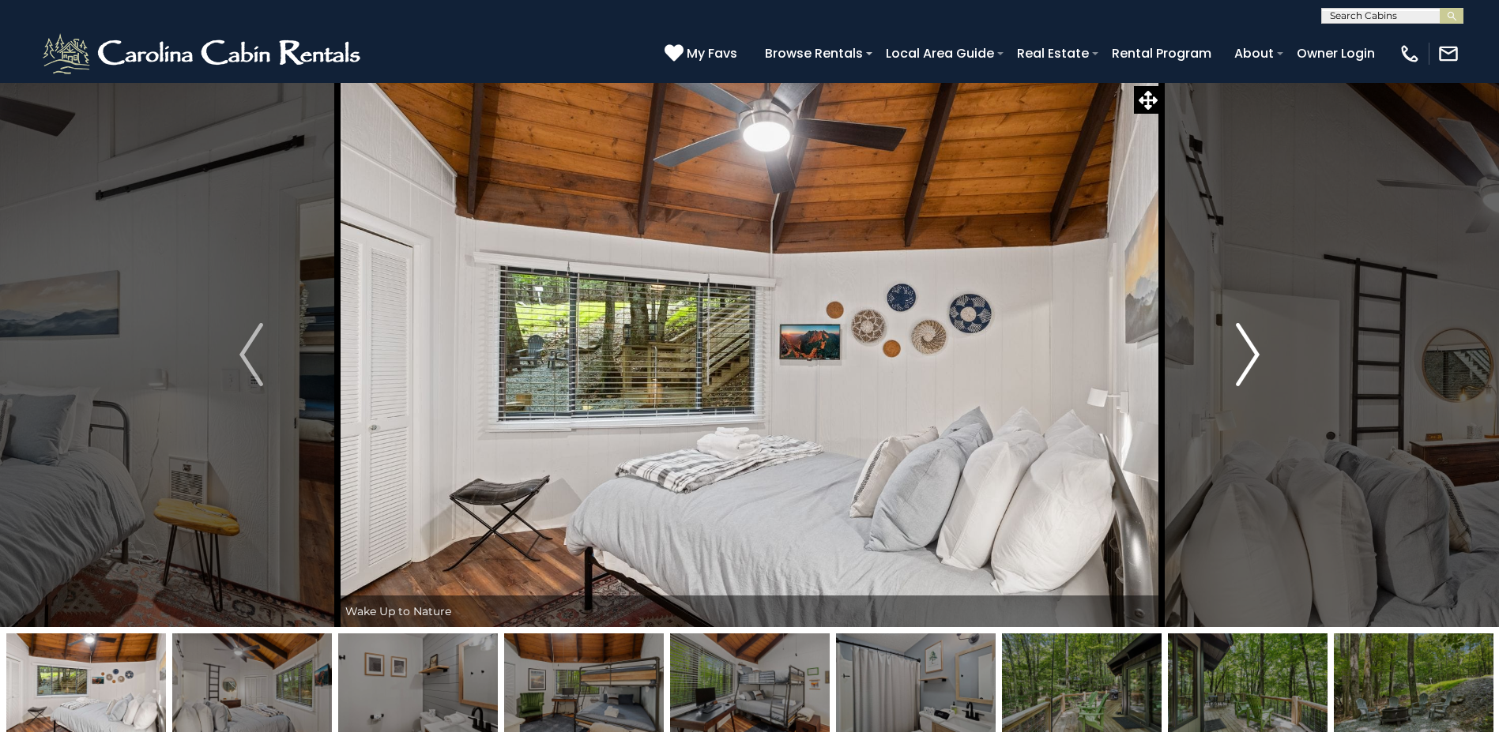
click at [1249, 353] on img "Next" at bounding box center [1248, 354] width 24 height 63
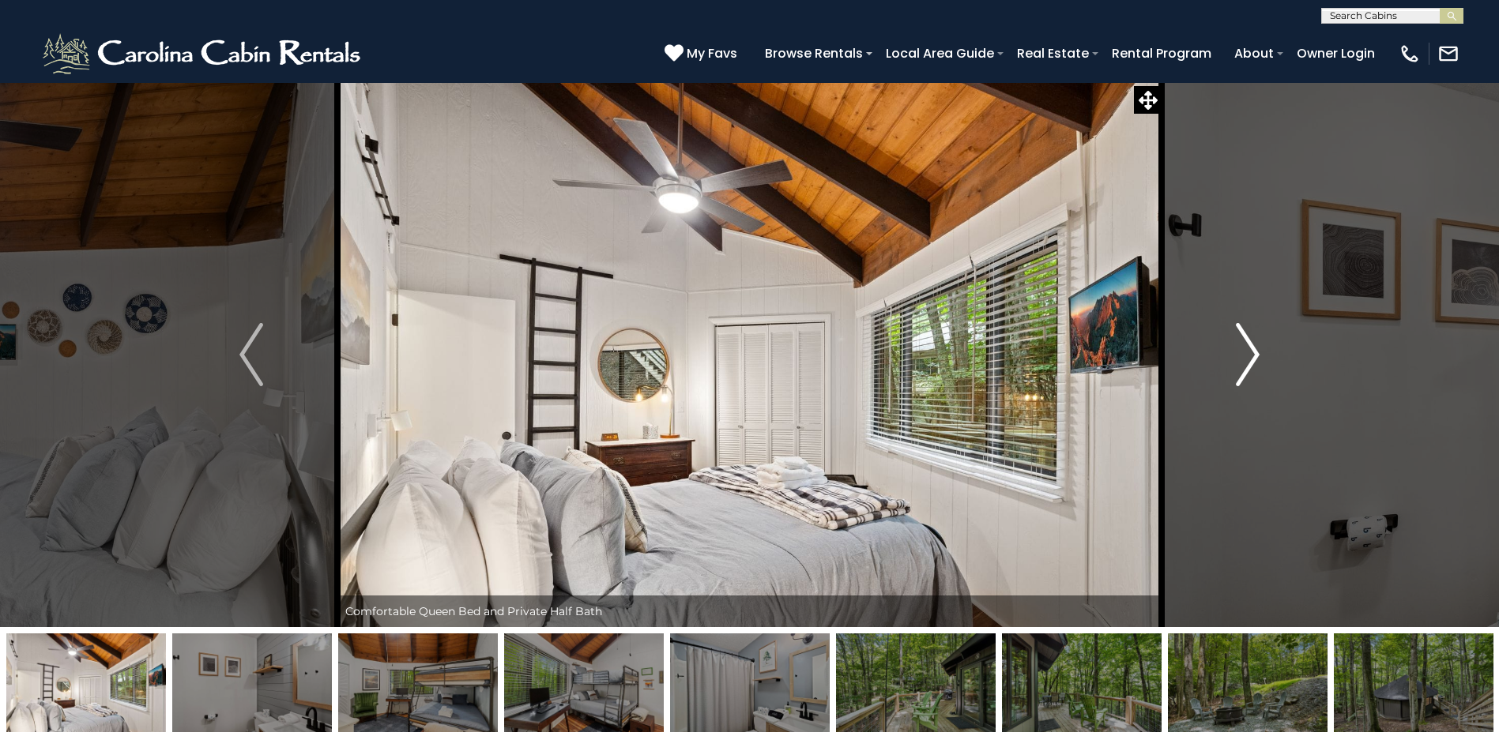
click at [1249, 353] on img "Next" at bounding box center [1248, 354] width 24 height 63
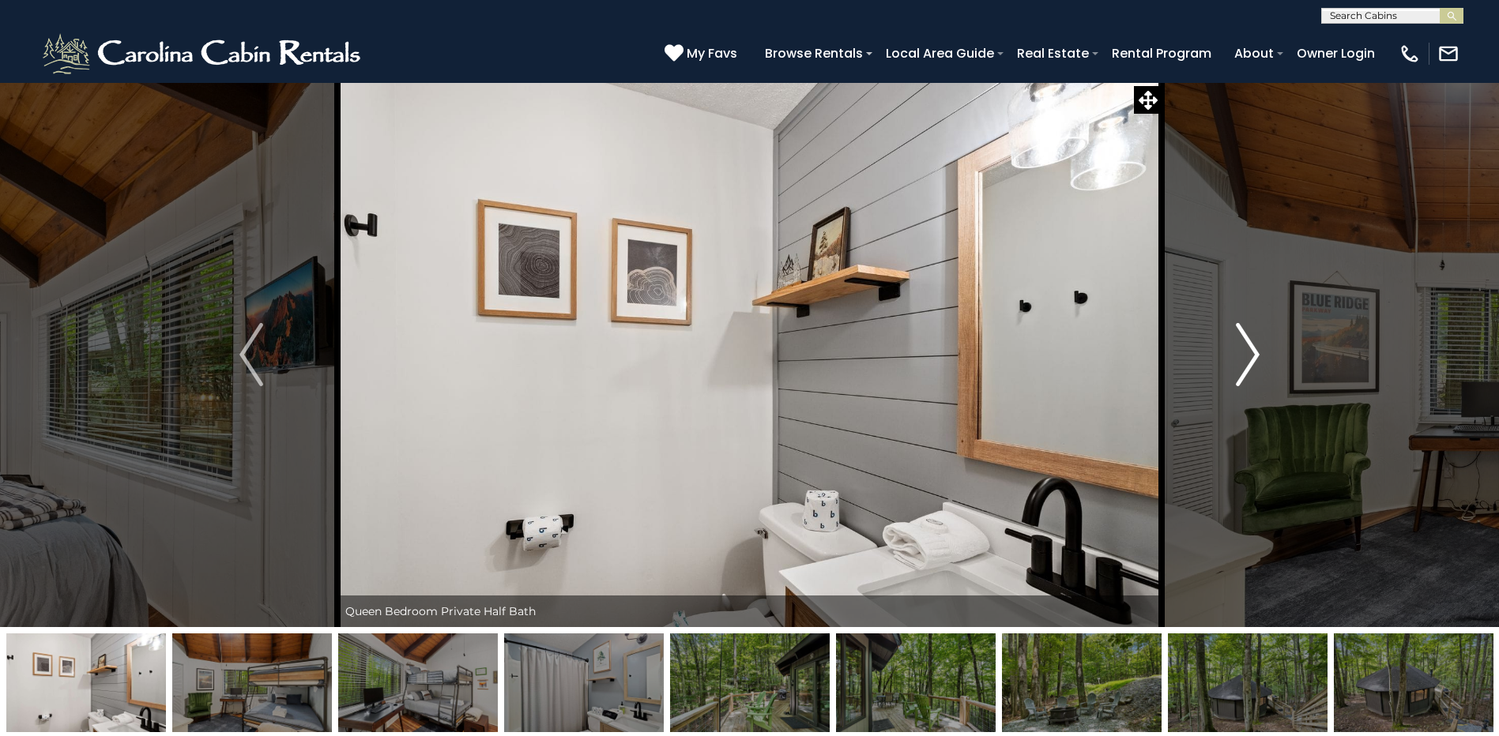
click at [1249, 353] on img "Next" at bounding box center [1248, 354] width 24 height 63
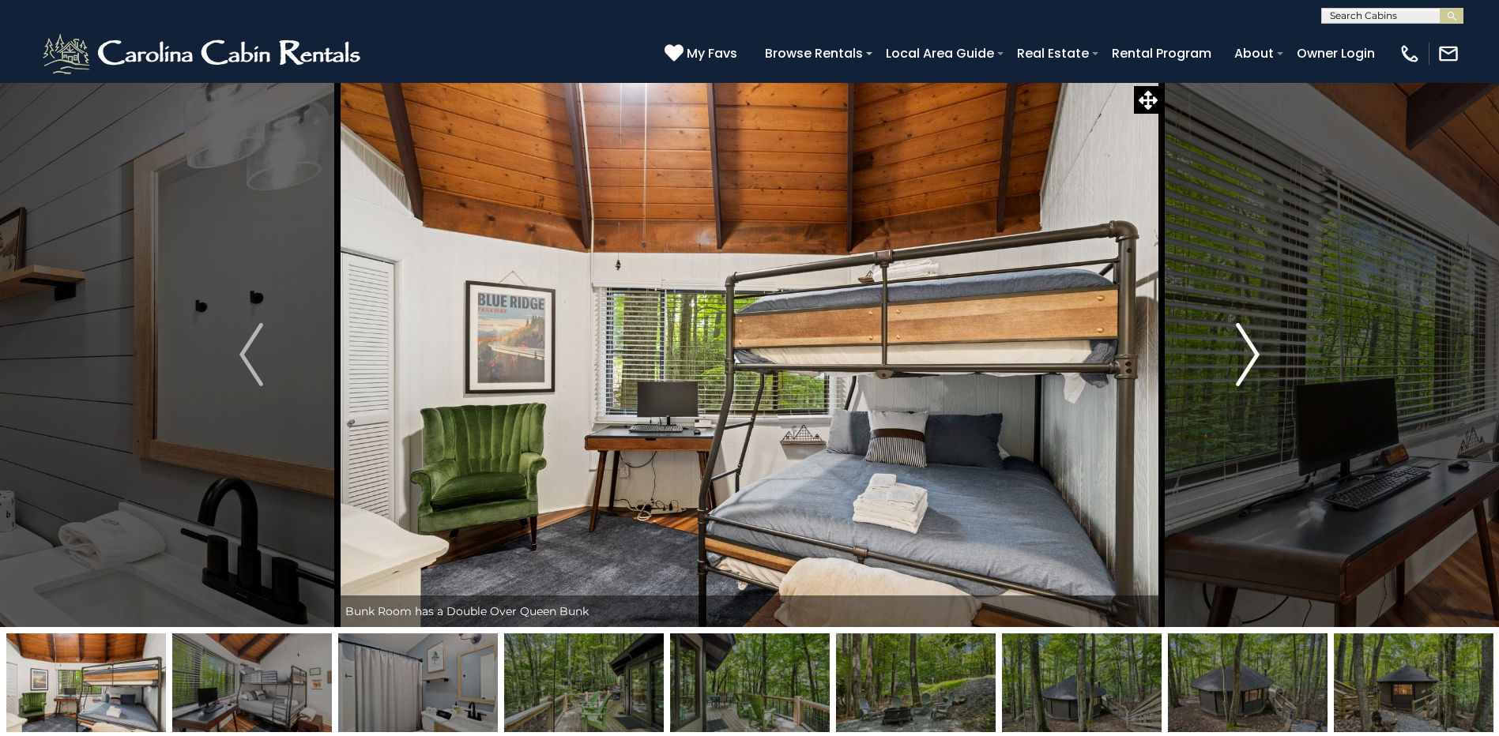
click at [1249, 353] on img "Next" at bounding box center [1248, 354] width 24 height 63
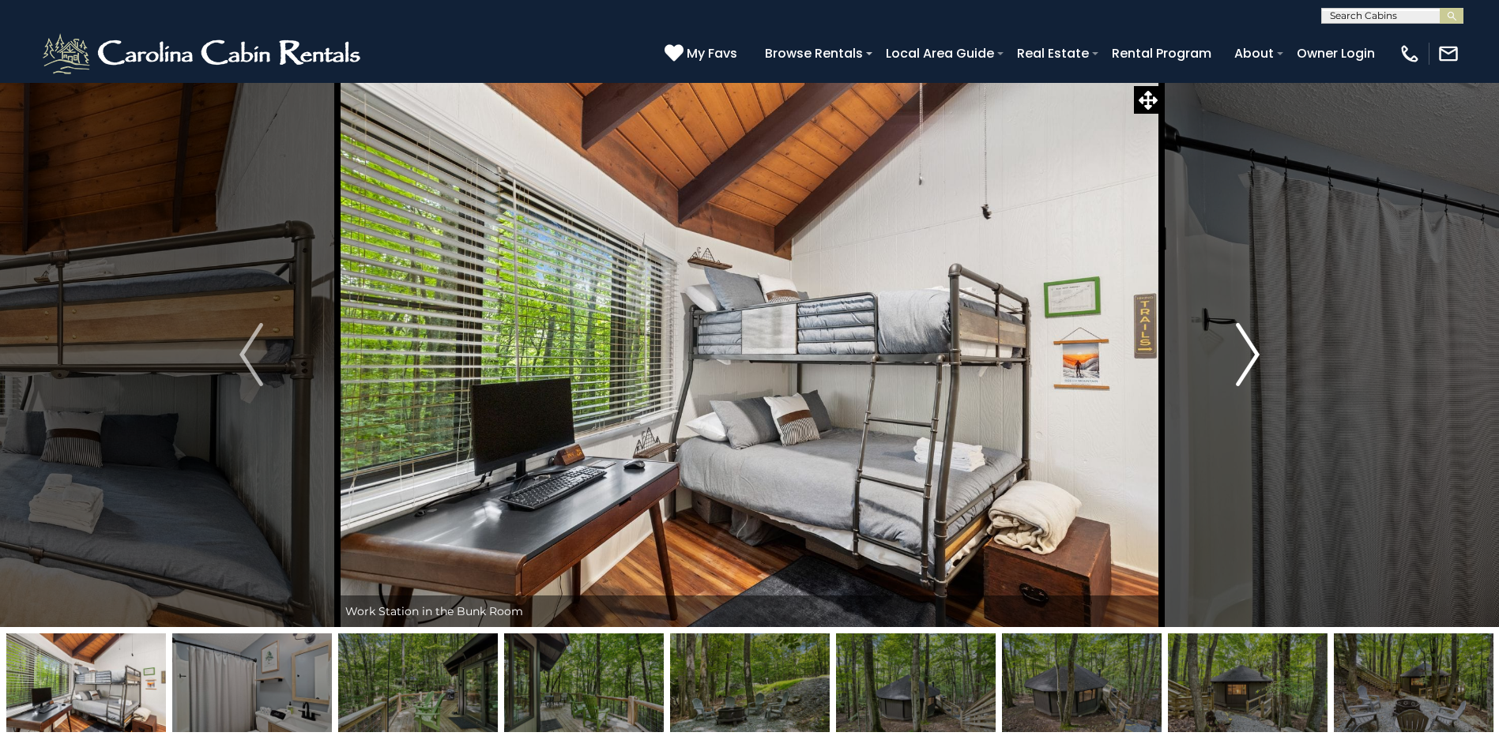
click at [1249, 353] on img "Next" at bounding box center [1248, 354] width 24 height 63
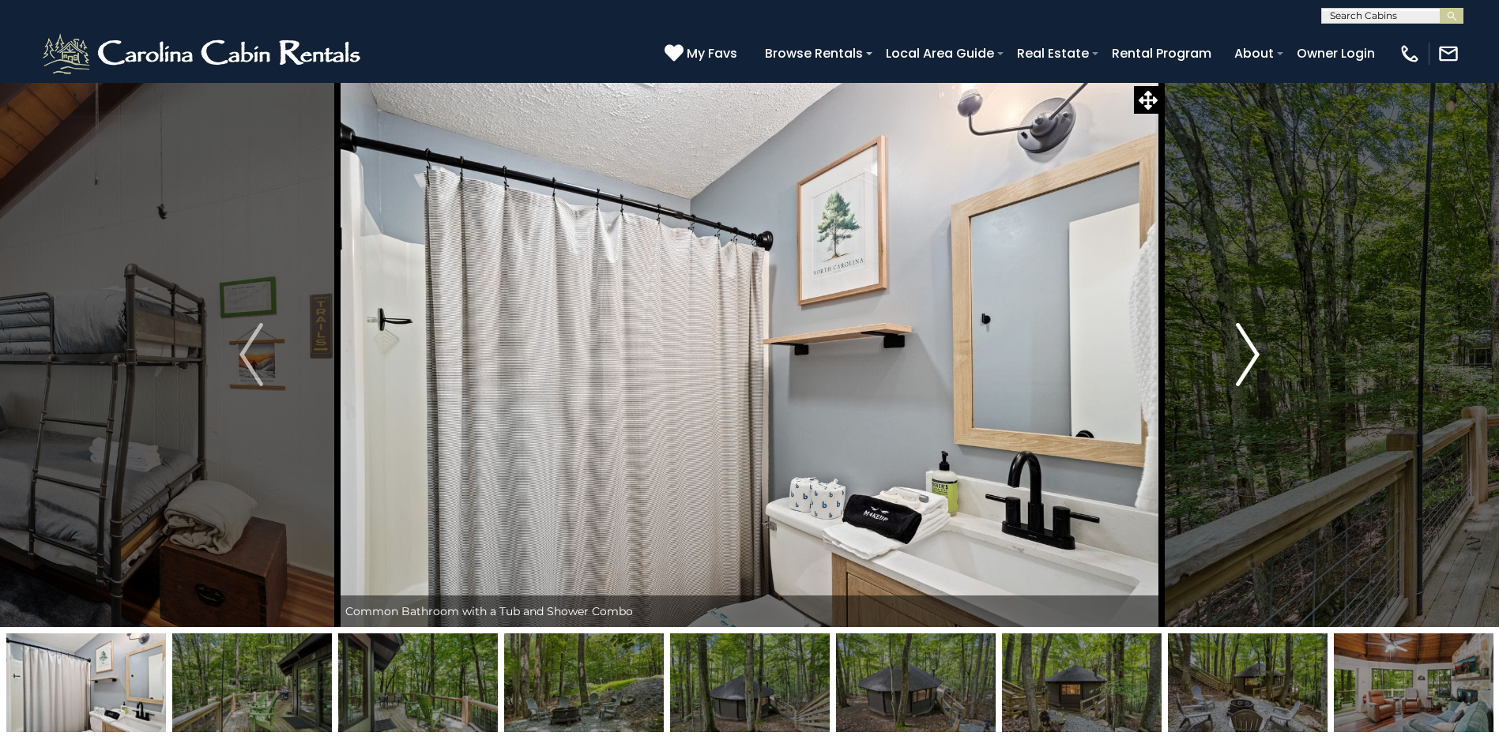
click at [1249, 353] on img "Next" at bounding box center [1248, 354] width 24 height 63
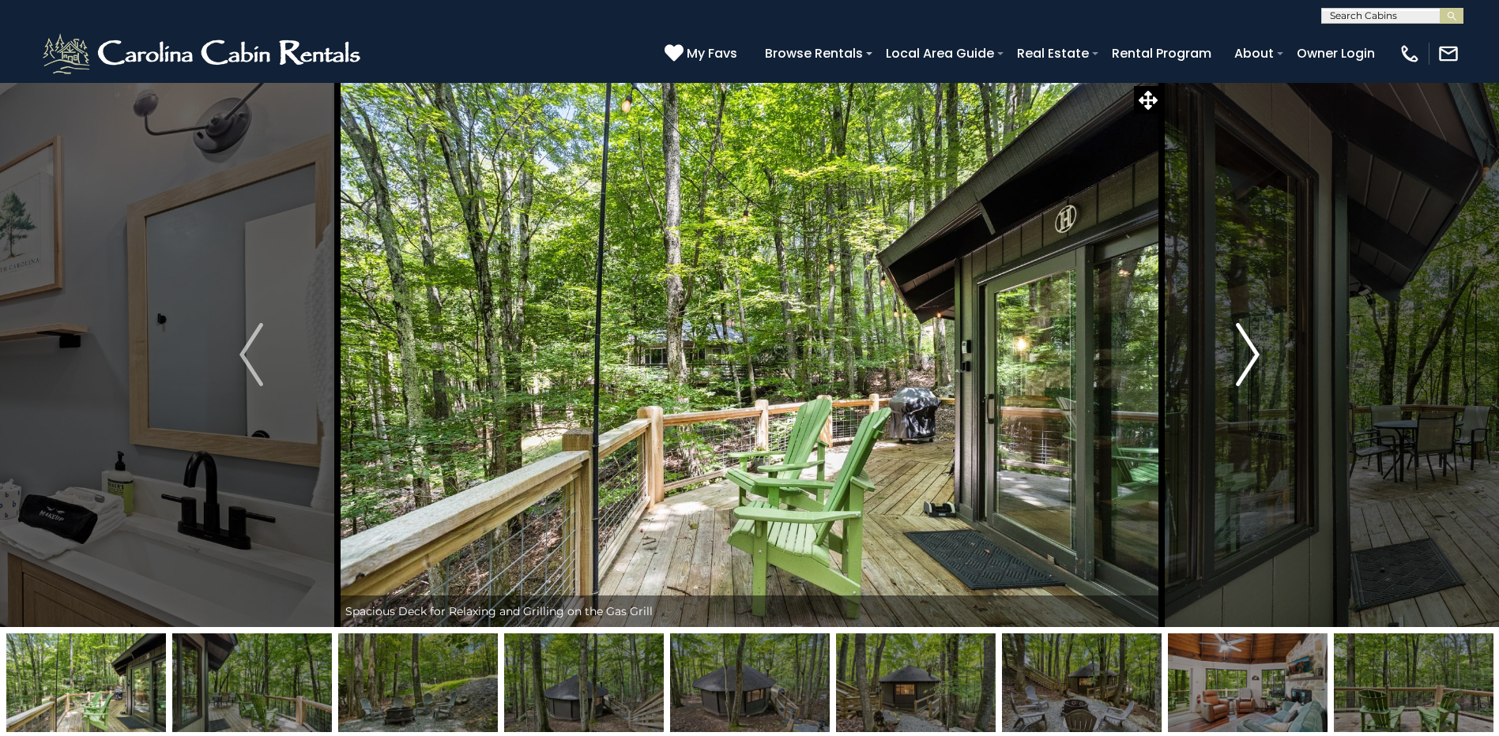
click at [1249, 353] on img "Next" at bounding box center [1248, 354] width 24 height 63
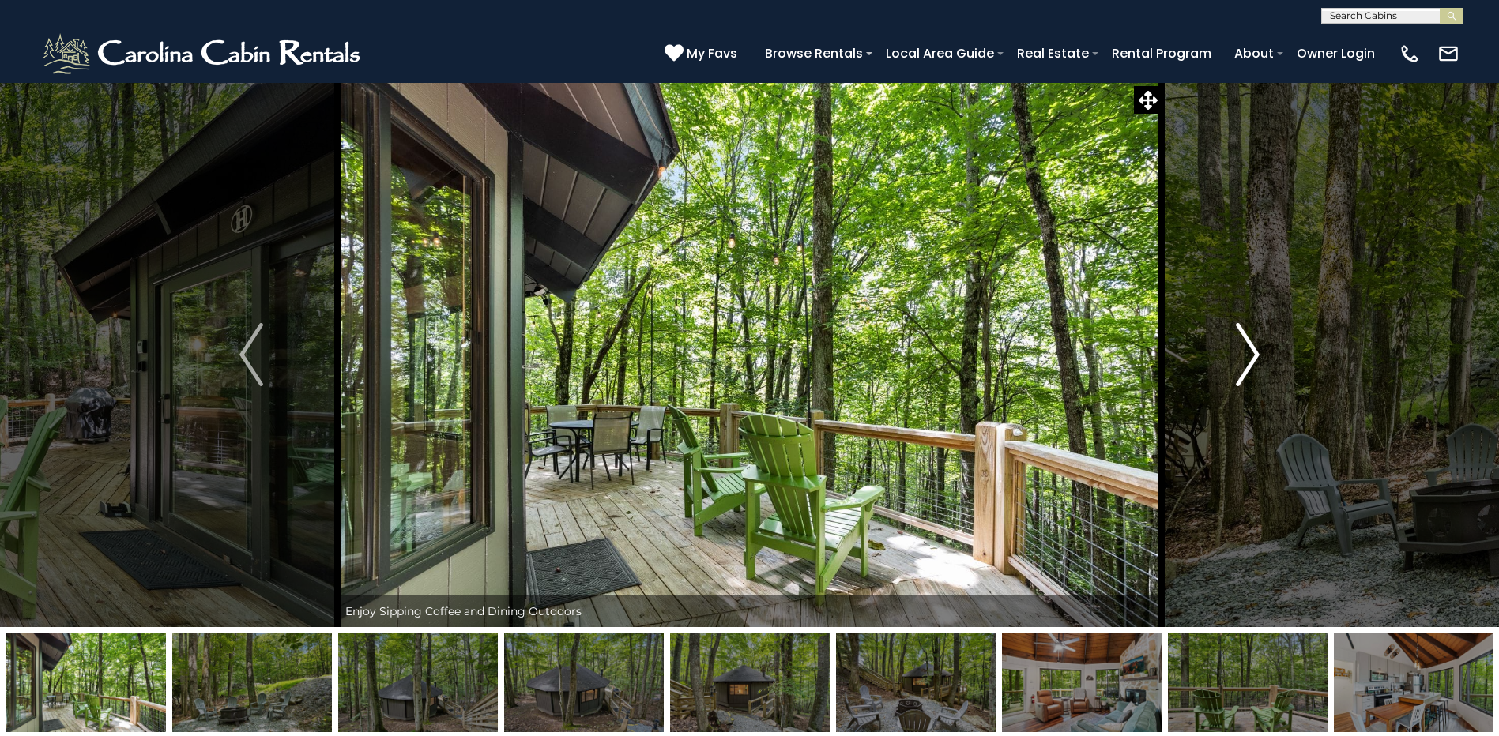
click at [1249, 353] on img "Next" at bounding box center [1248, 354] width 24 height 63
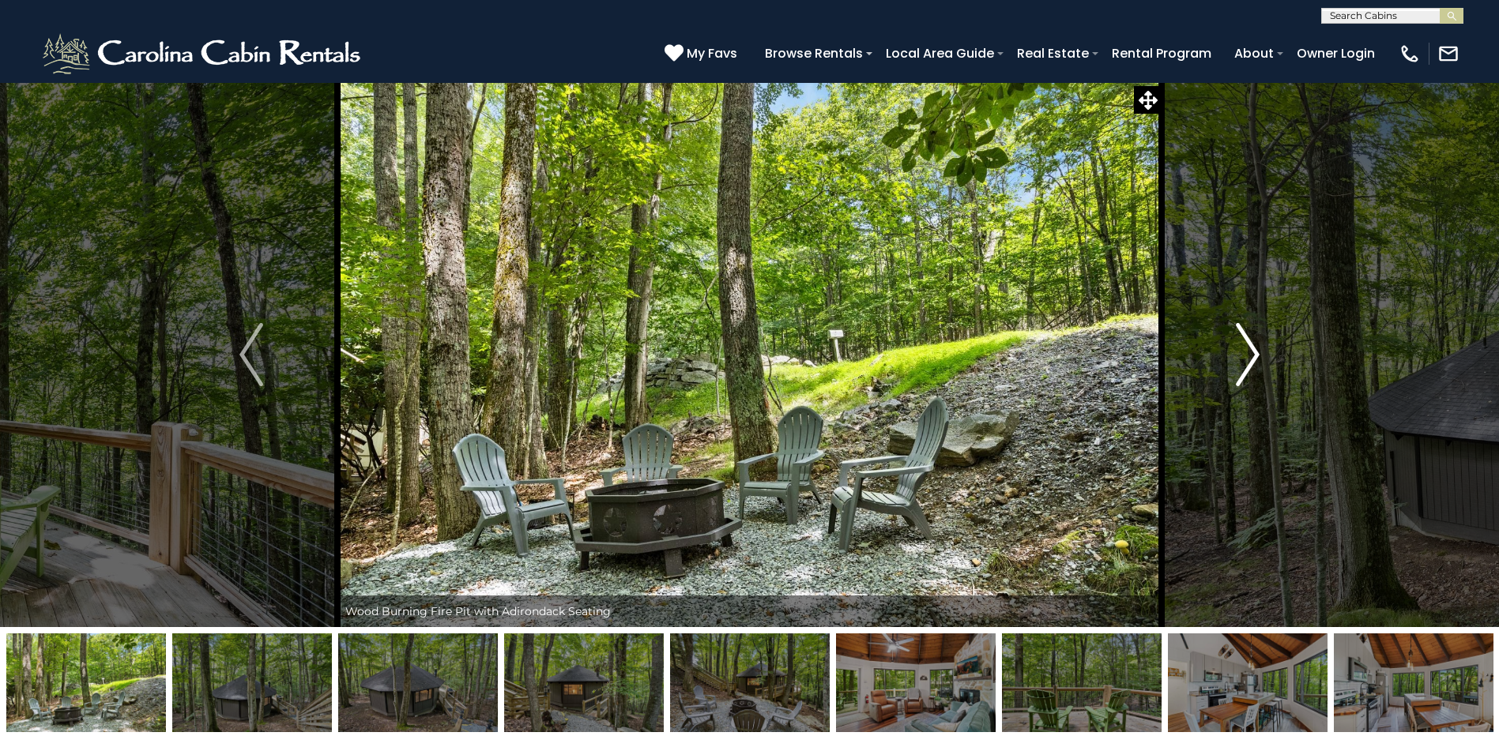
click at [1249, 354] on img "Next" at bounding box center [1248, 354] width 24 height 63
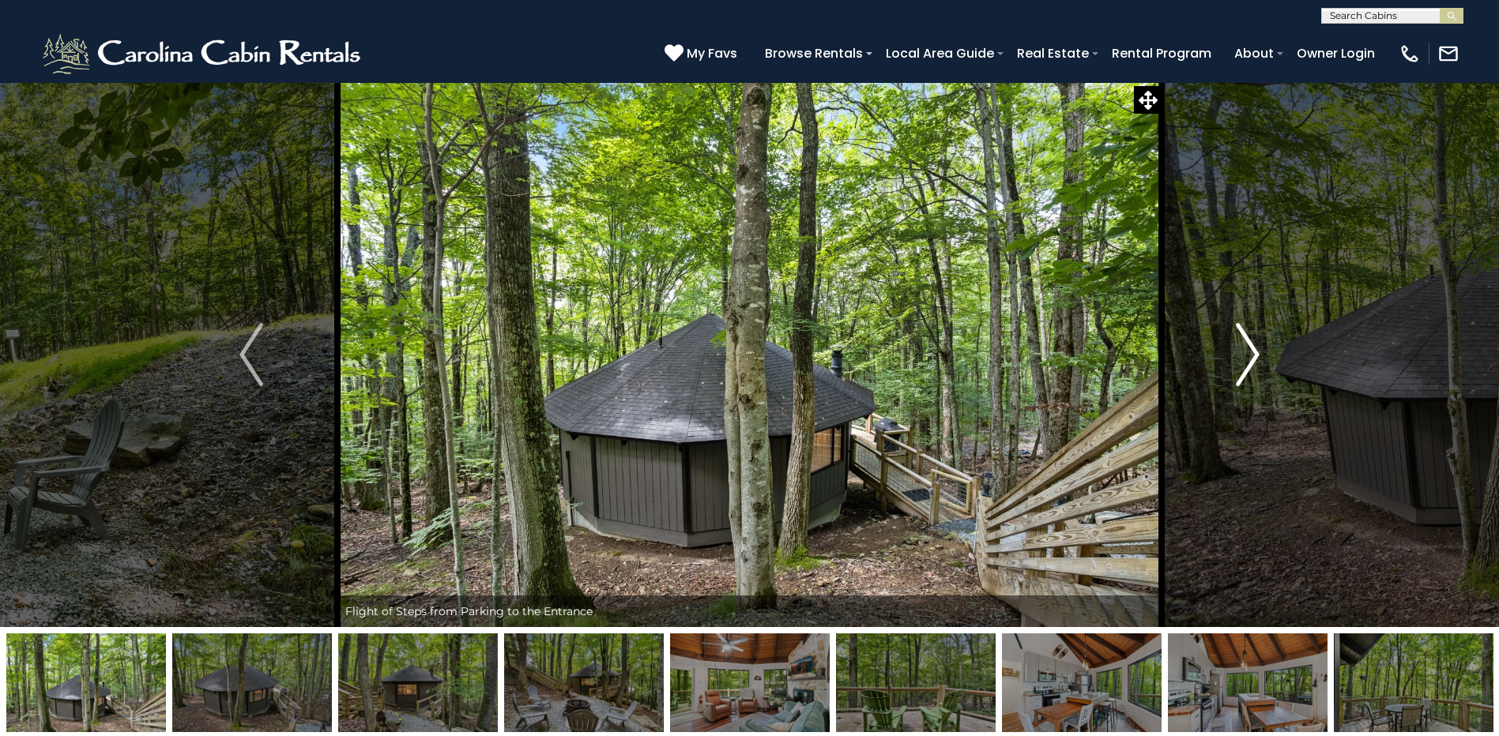
click at [1249, 355] on img "Next" at bounding box center [1248, 354] width 24 height 63
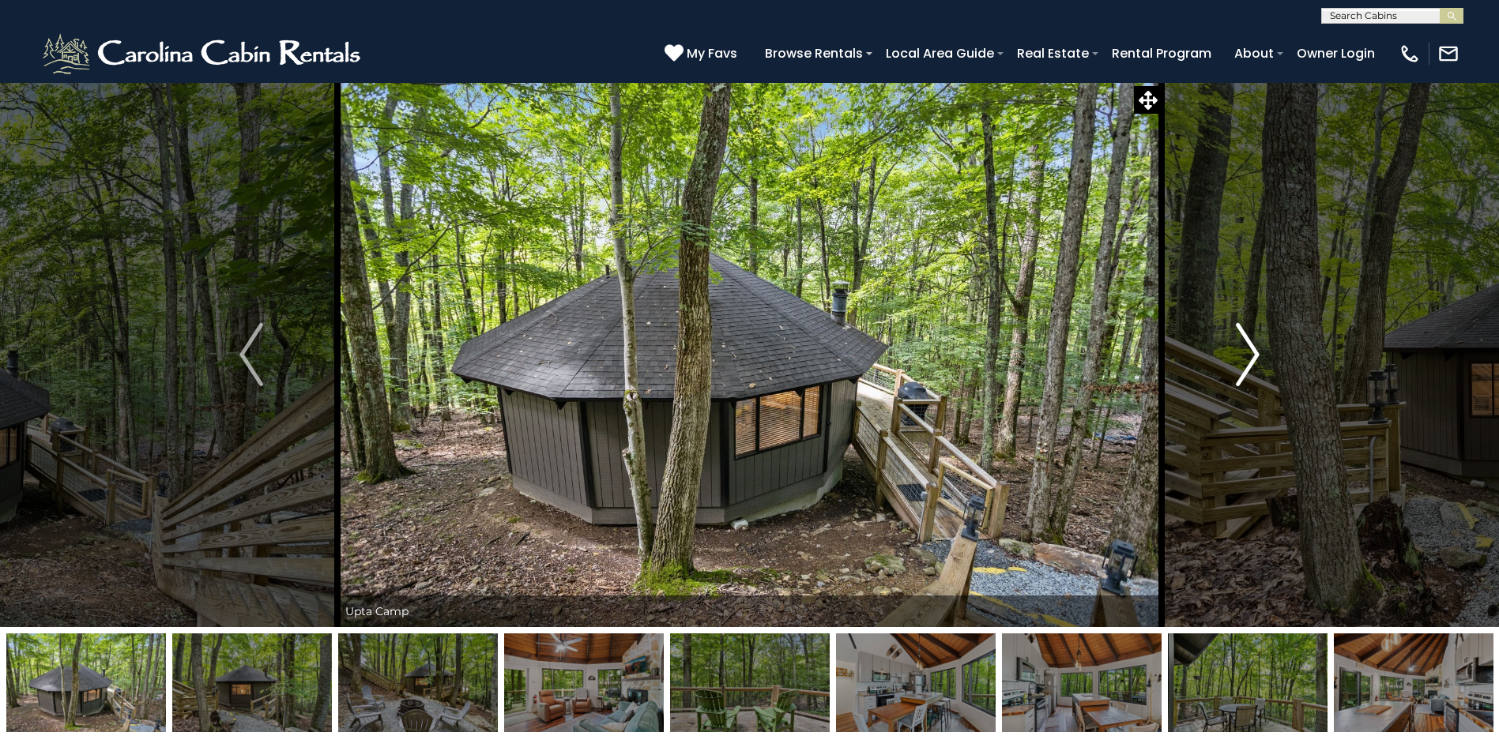
click at [1249, 356] on img "Next" at bounding box center [1248, 354] width 24 height 63
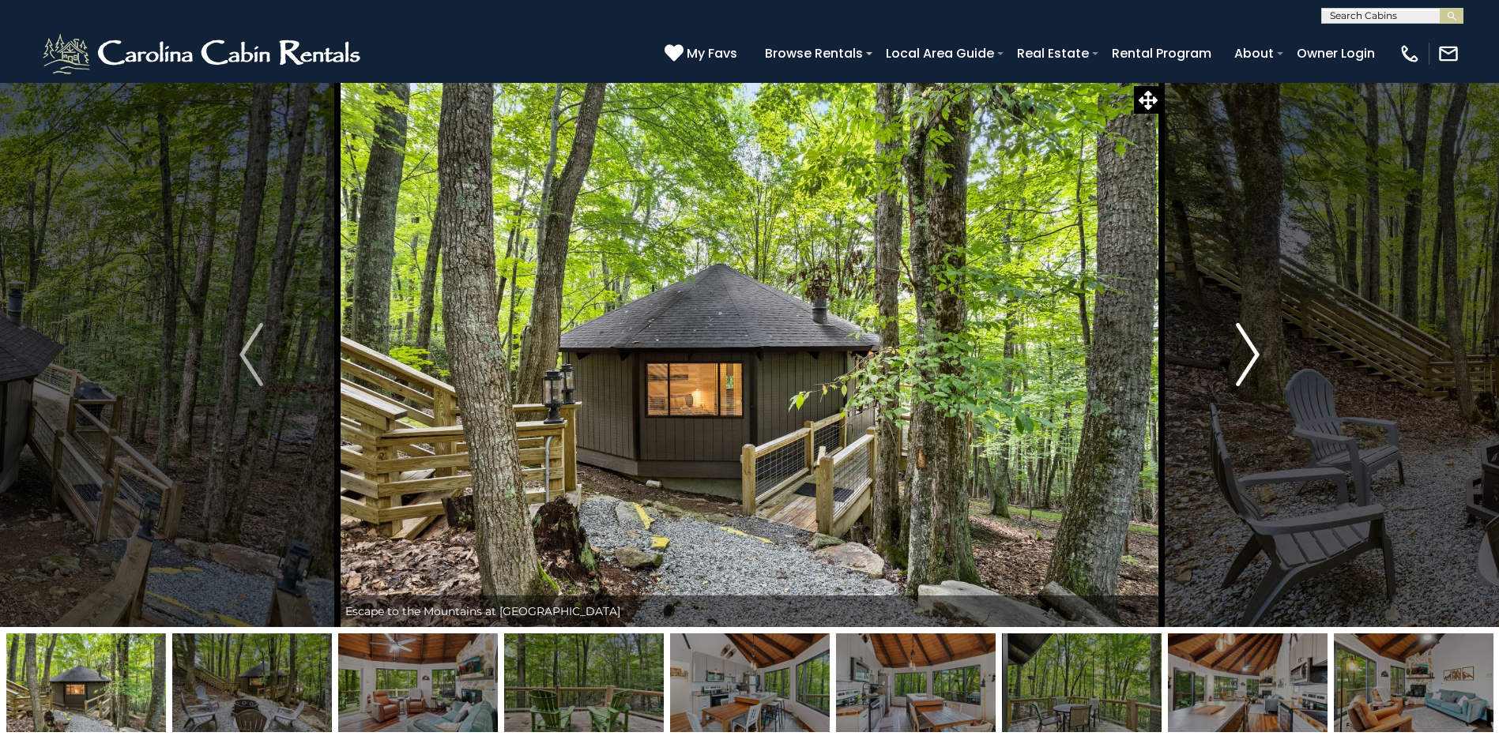
click at [1249, 356] on img "Next" at bounding box center [1248, 354] width 24 height 63
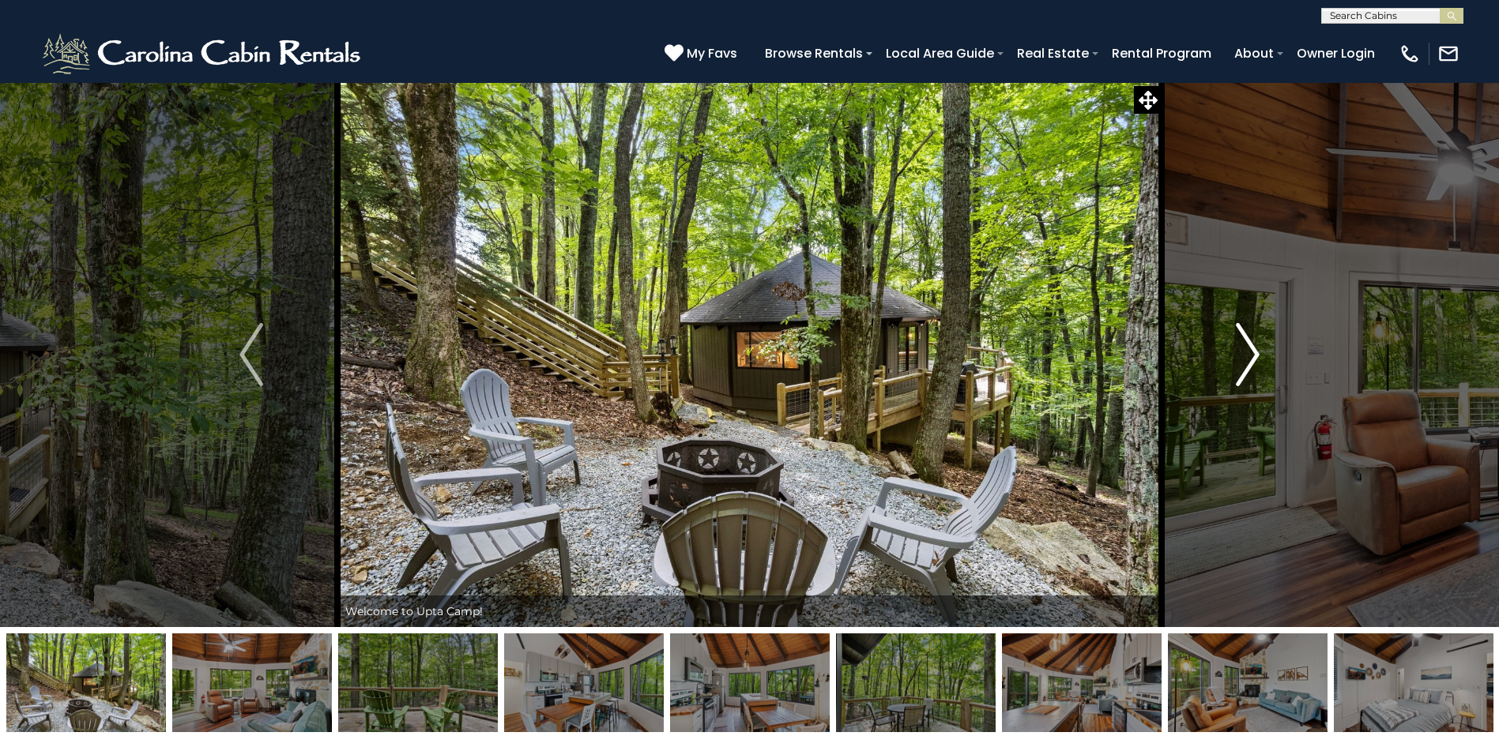
click at [1249, 358] on img "Next" at bounding box center [1248, 354] width 24 height 63
